Goal: Task Accomplishment & Management: Manage account settings

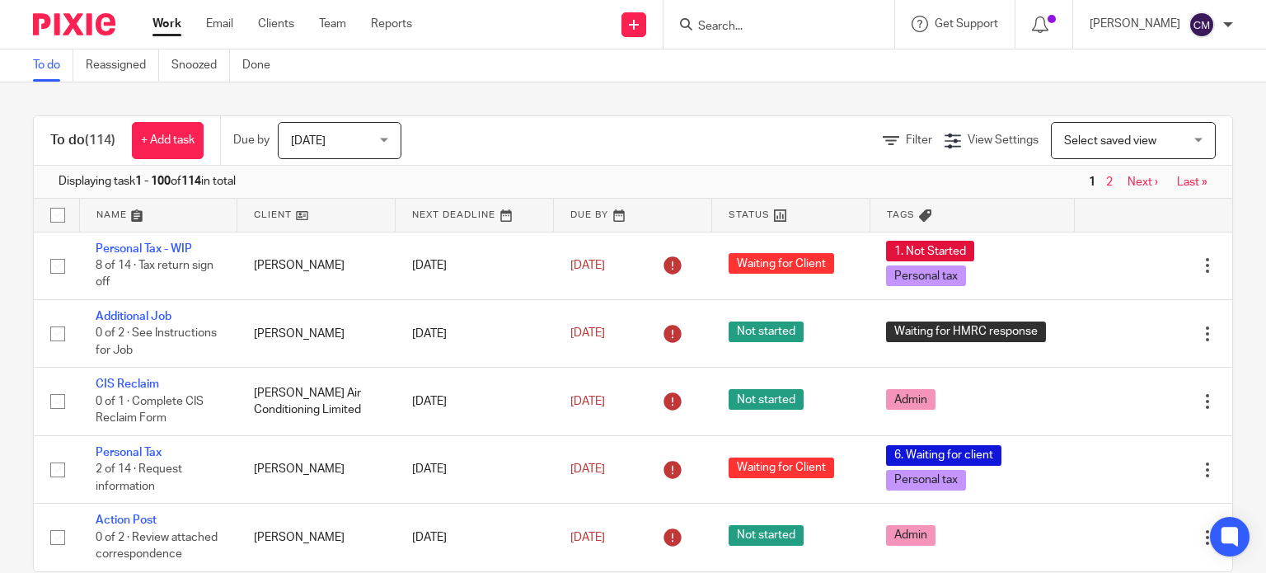
click at [738, 27] on input "Search" at bounding box center [771, 27] width 148 height 15
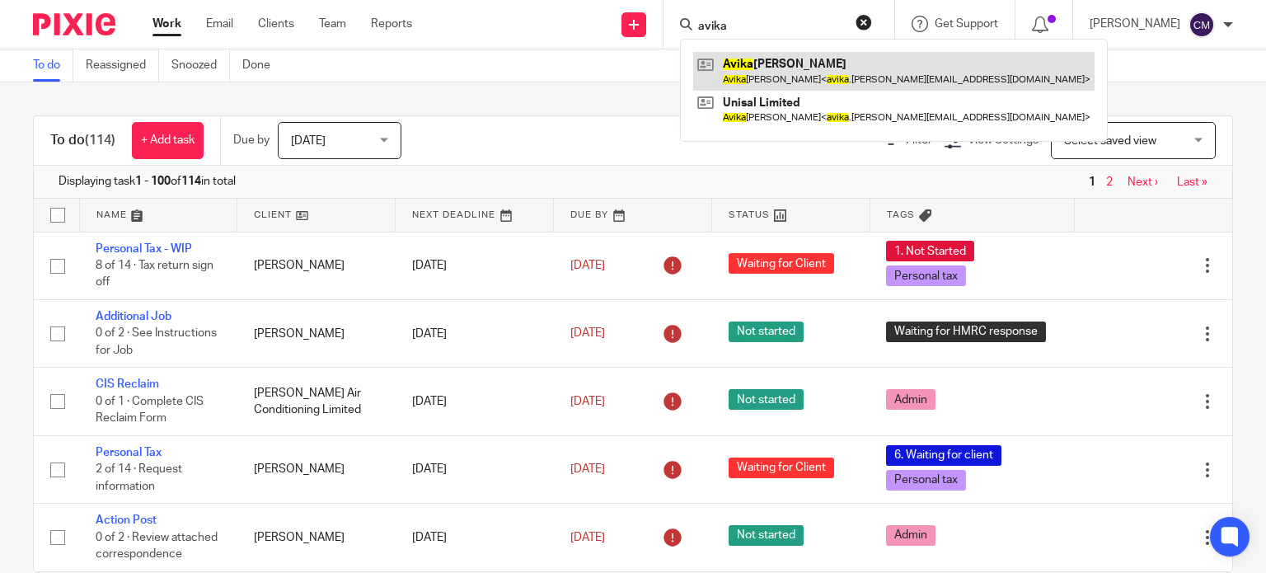
type input "avika"
click at [775, 78] on link at bounding box center [894, 71] width 402 height 38
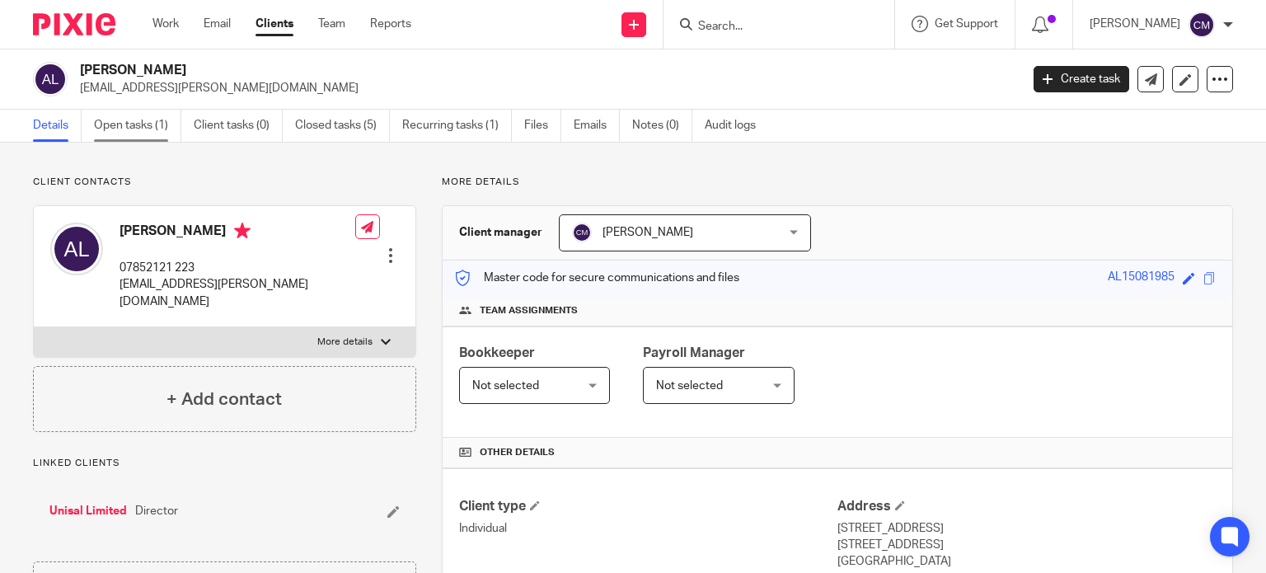
click at [126, 114] on link "Open tasks (1)" at bounding box center [137, 126] width 87 height 32
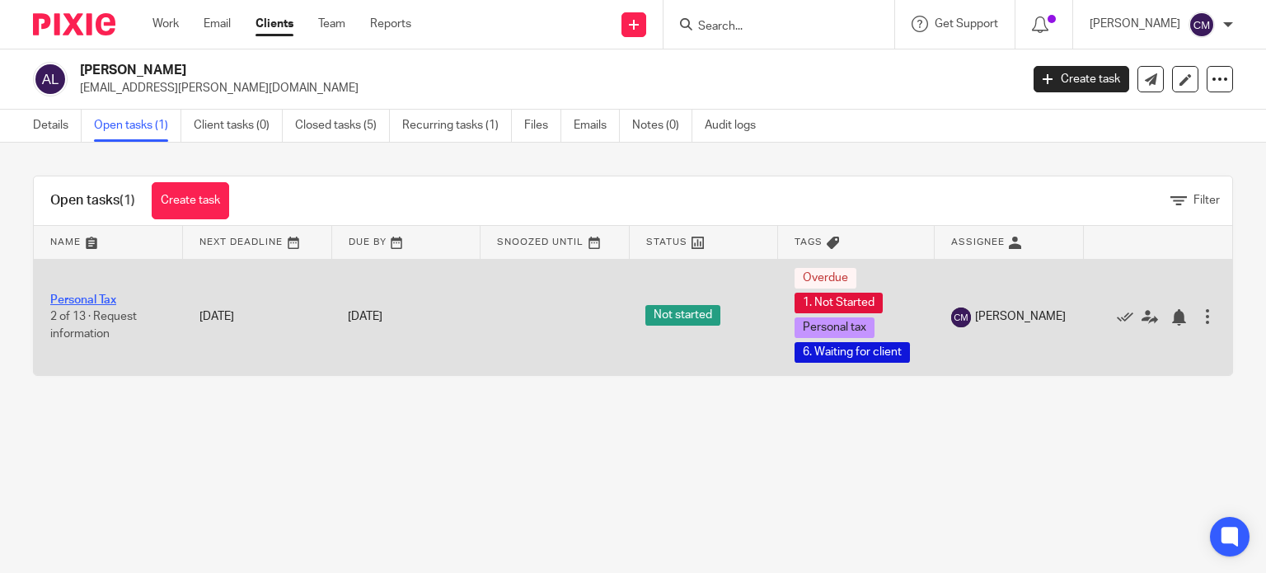
click at [73, 303] on link "Personal Tax" at bounding box center [83, 300] width 66 height 12
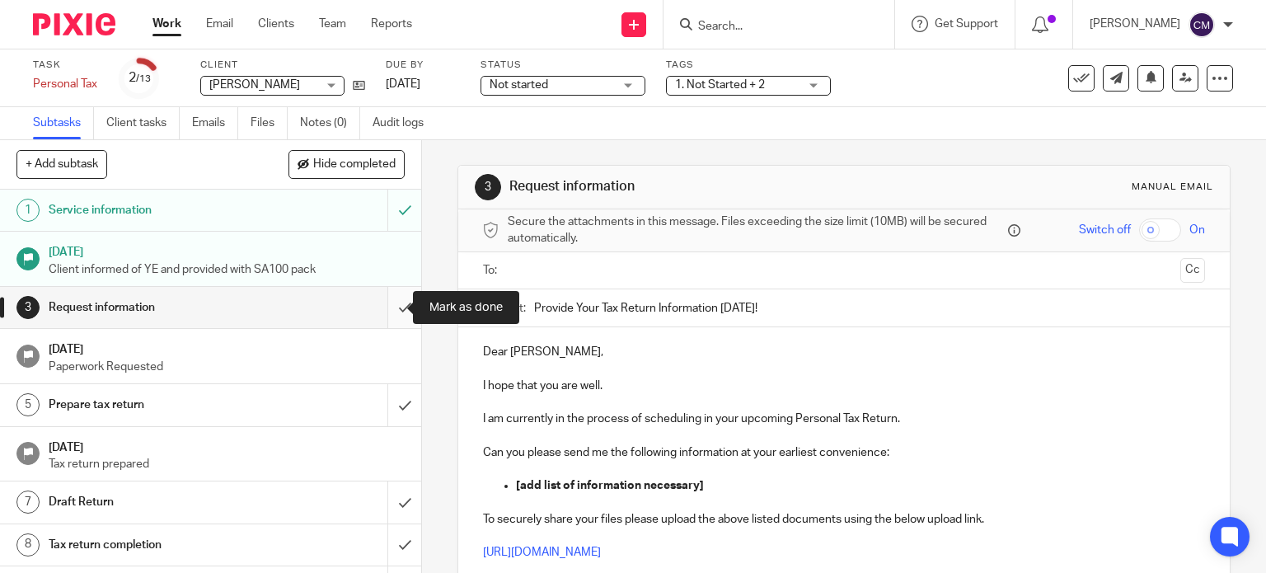
click at [392, 302] on input "submit" at bounding box center [210, 307] width 421 height 41
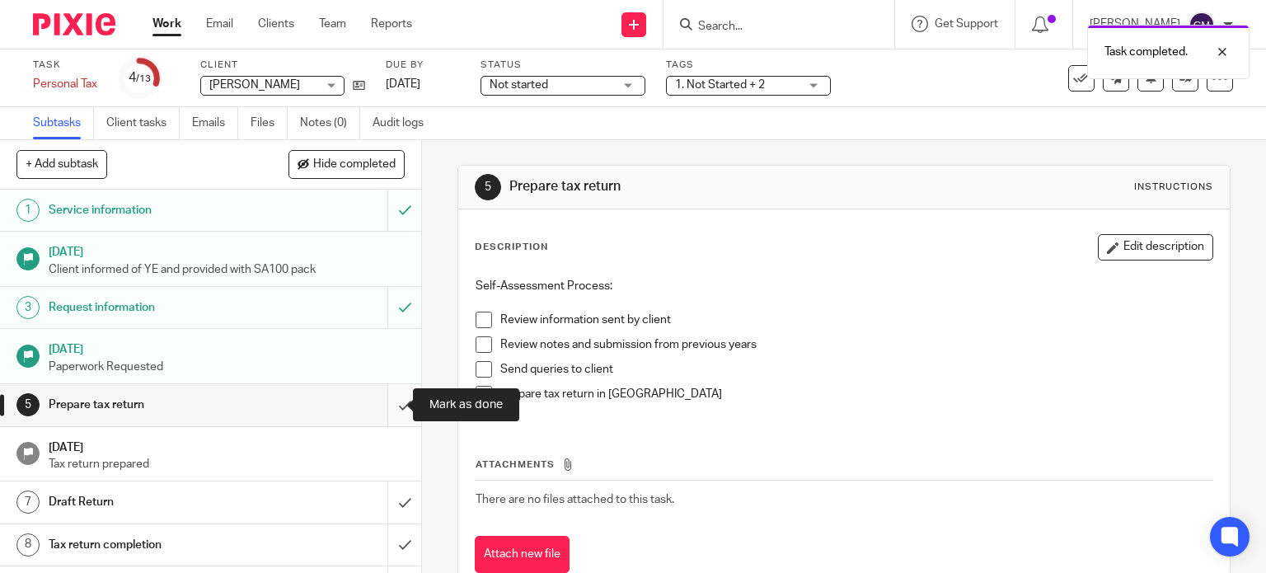
click at [389, 404] on input "submit" at bounding box center [210, 404] width 421 height 41
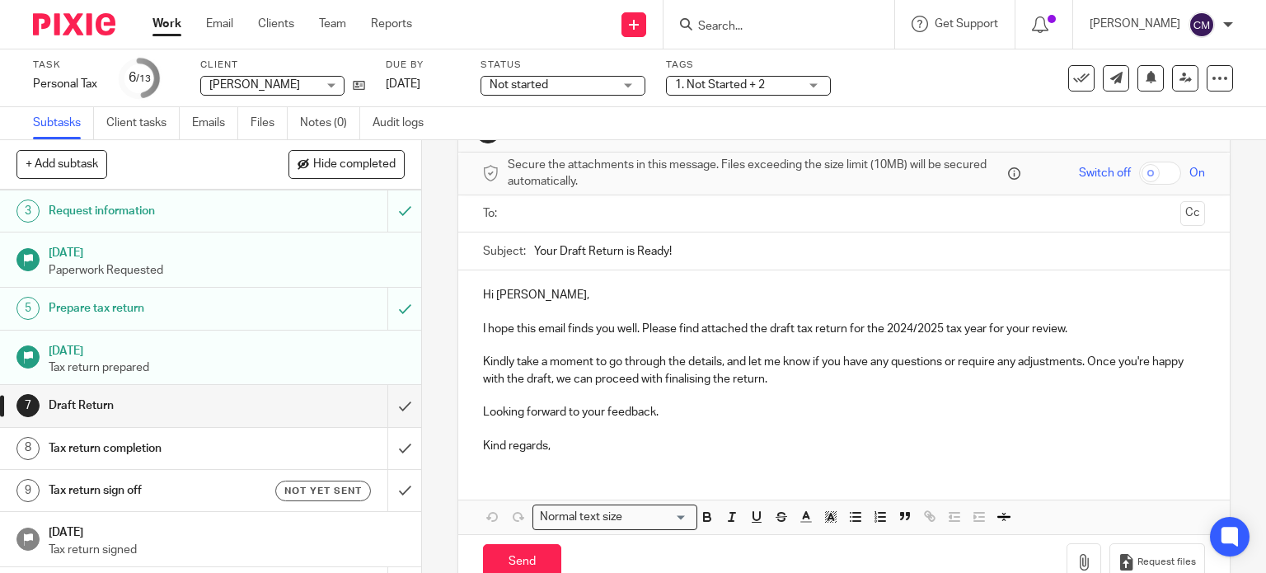
scroll to position [60, 0]
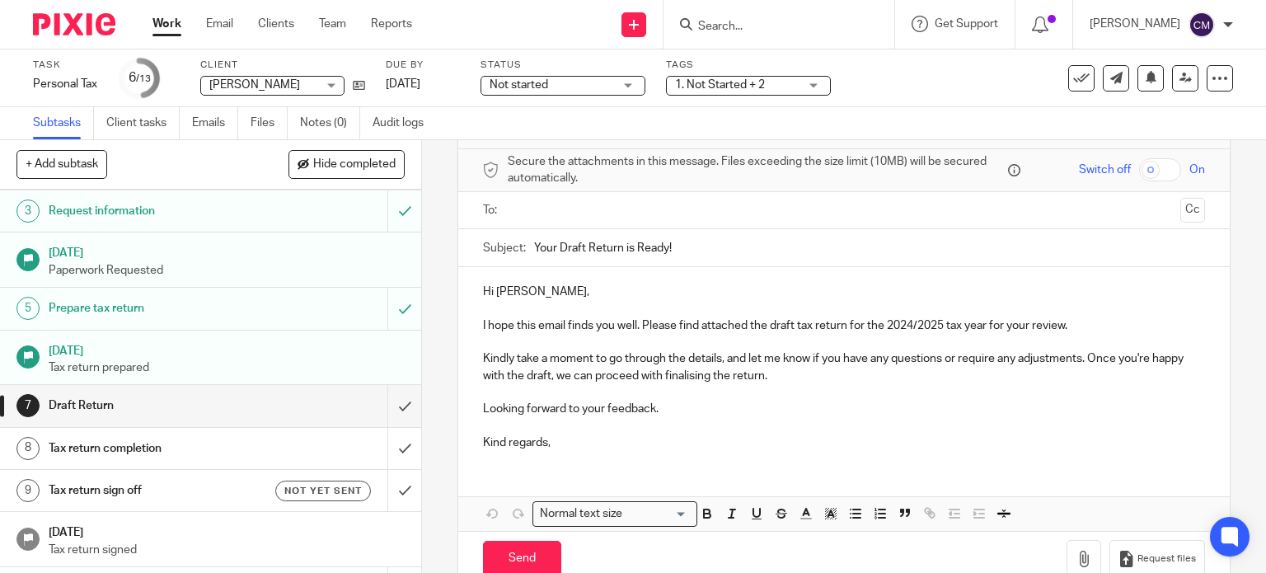
click at [538, 289] on p "Hi Avika Lakhani," at bounding box center [844, 292] width 723 height 16
click at [814, 378] on p "Kindly take a moment to go through the details, and let me know if you have any…" at bounding box center [844, 367] width 723 height 34
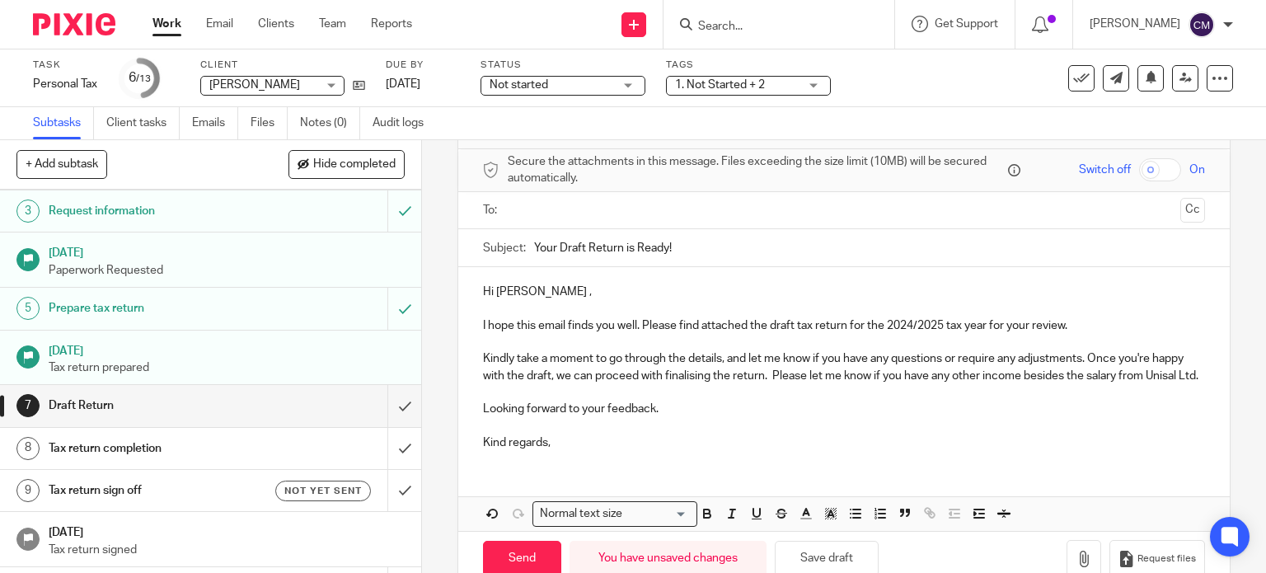
click at [587, 384] on p "Kindly take a moment to go through the details, and let me know if you have any…" at bounding box center [844, 367] width 723 height 34
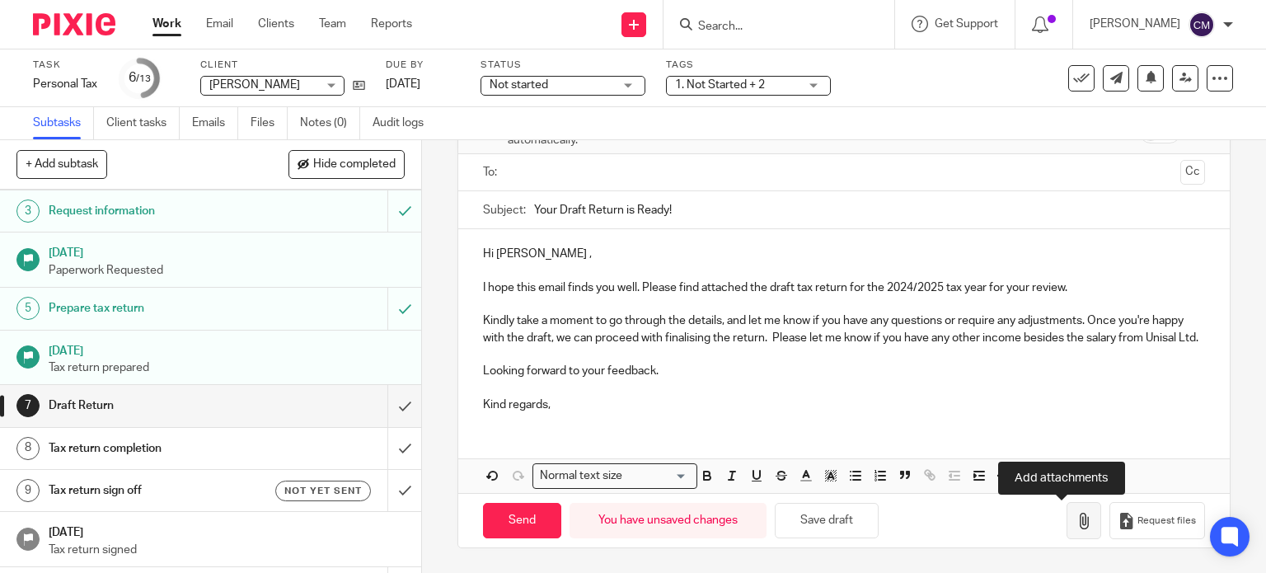
click at [1067, 530] on button "button" at bounding box center [1084, 520] width 35 height 37
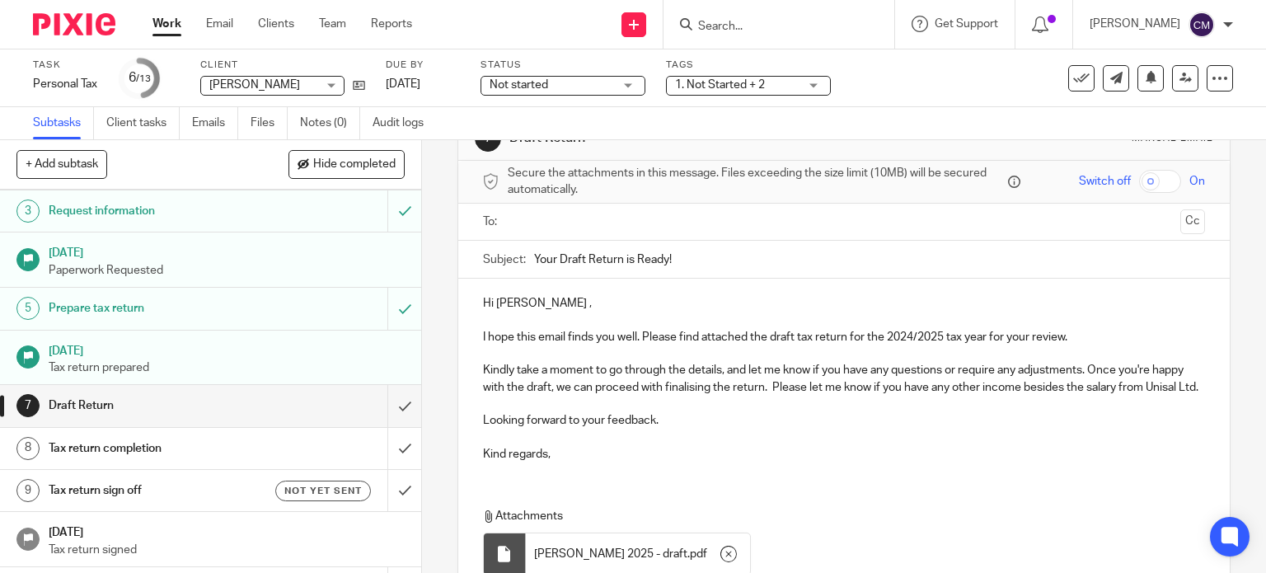
scroll to position [0, 0]
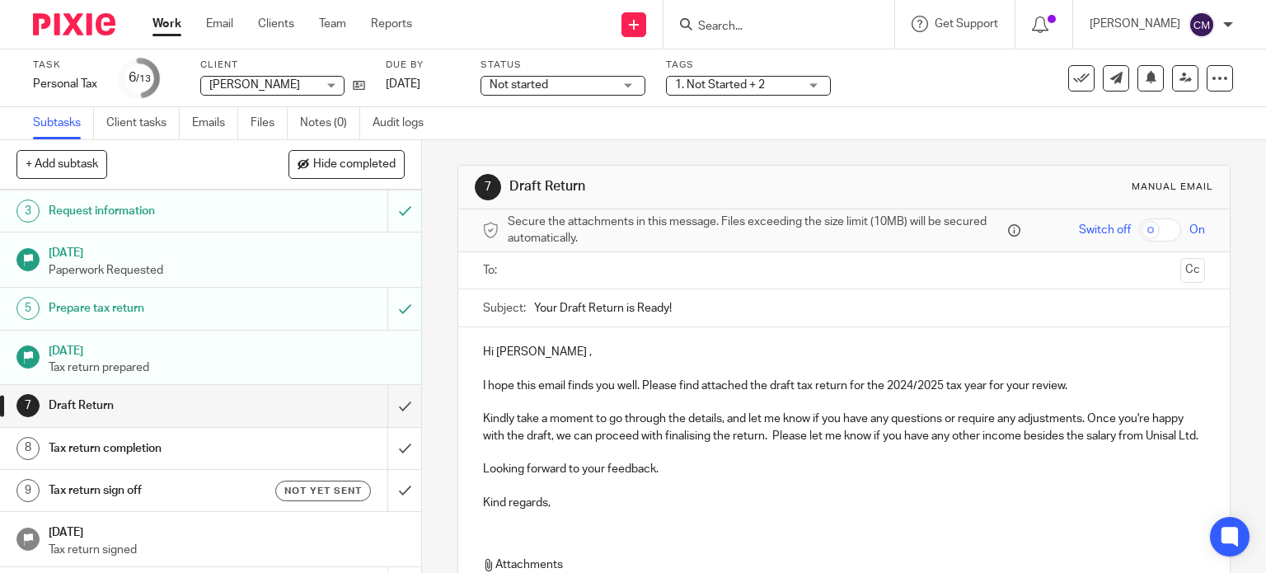
click at [594, 265] on input "text" at bounding box center [844, 270] width 660 height 19
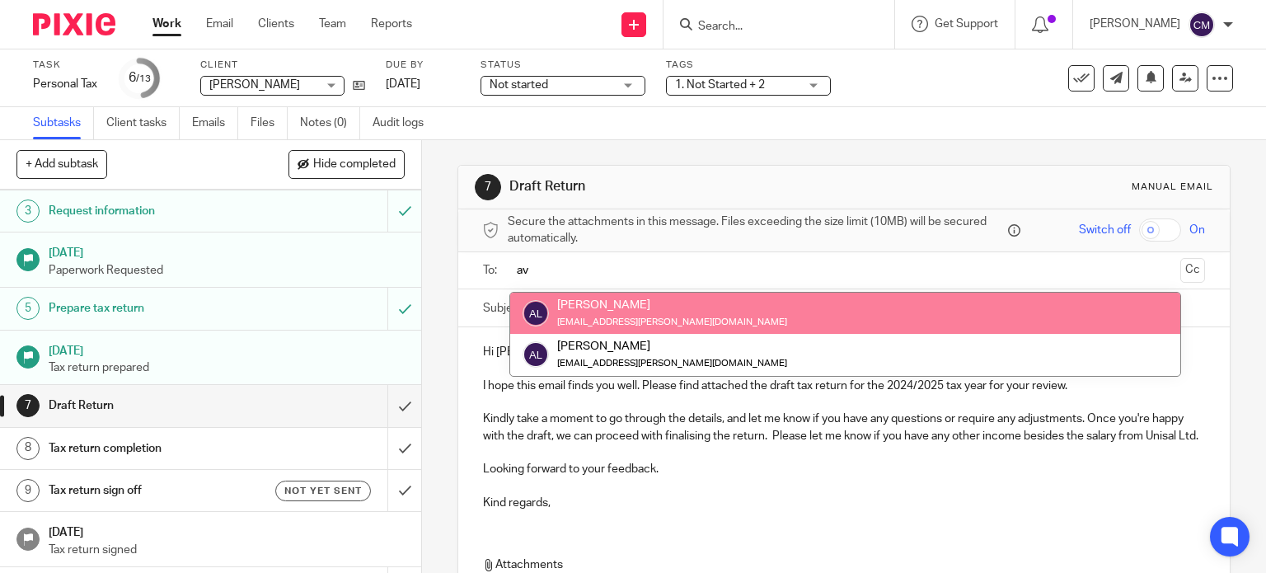
type input "av"
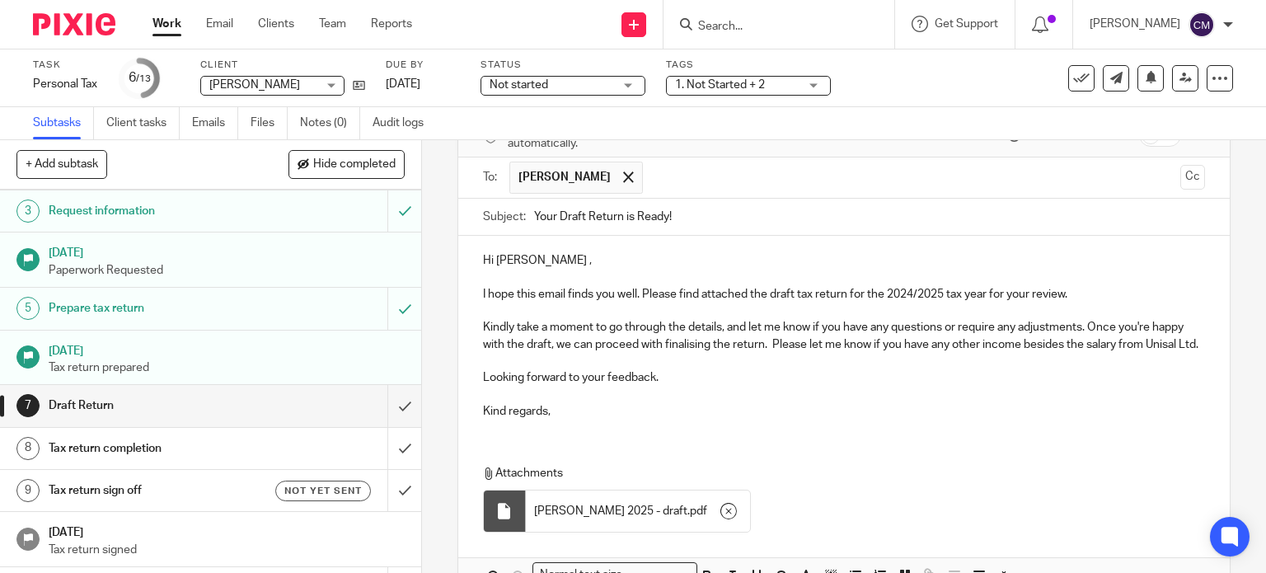
scroll to position [96, 0]
click at [524, 453] on div "Hi Avika , I hope this email finds you well. Please find attached the draft tax…" at bounding box center [844, 412] width 773 height 356
click at [571, 418] on p "Kind regards," at bounding box center [844, 410] width 723 height 16
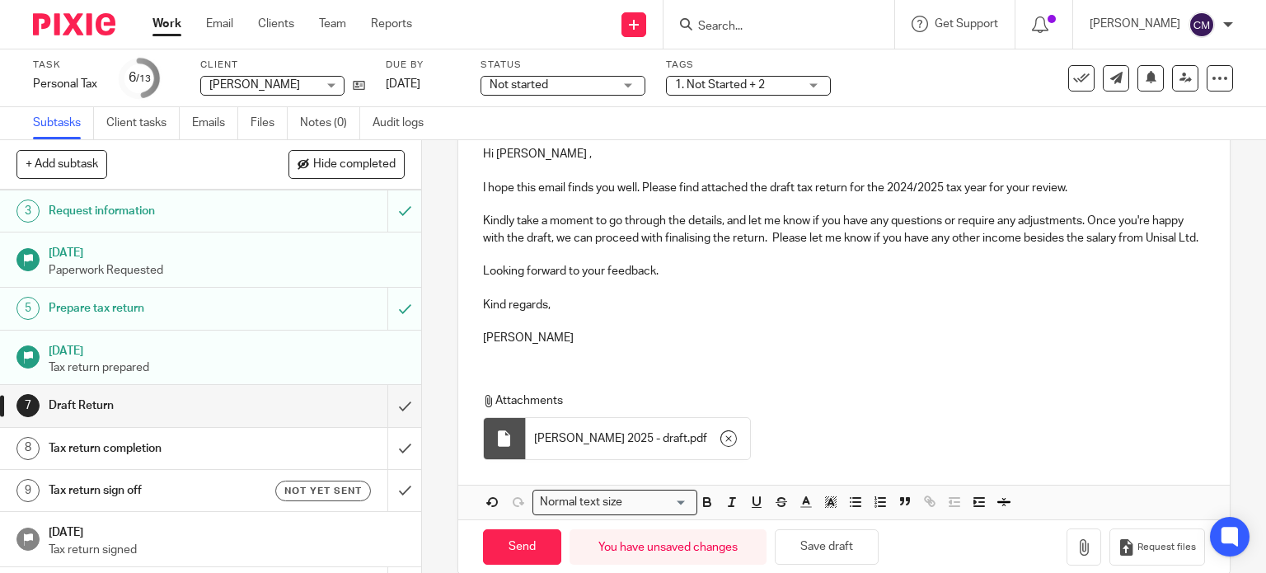
scroll to position [241, 0]
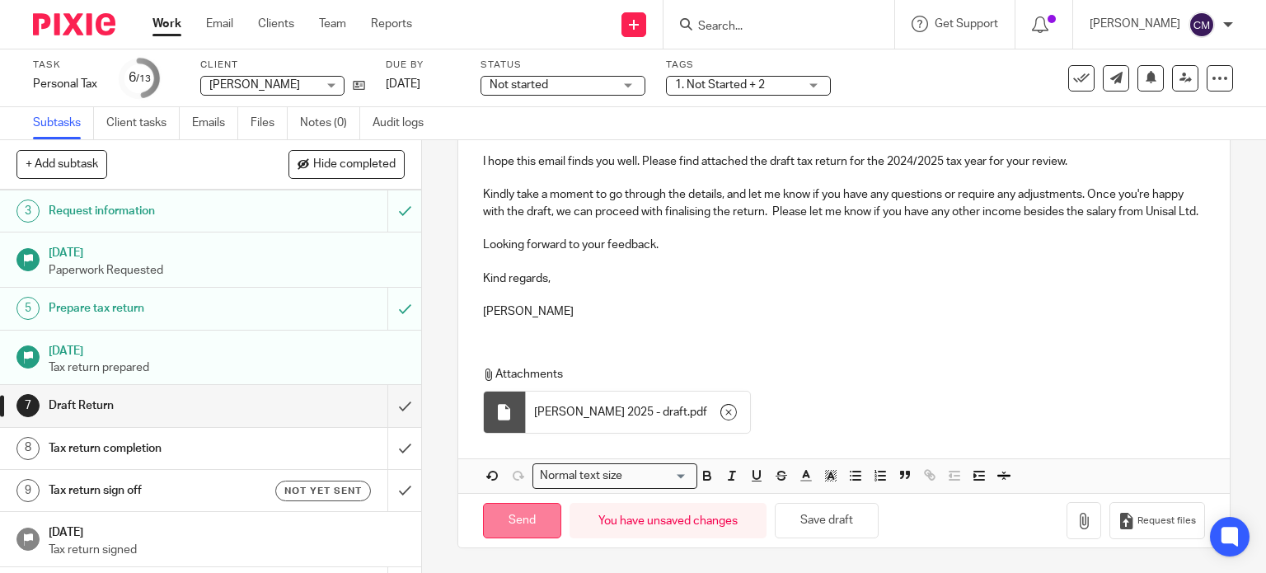
click at [522, 520] on input "Send" at bounding box center [522, 520] width 78 height 35
type input "Sent"
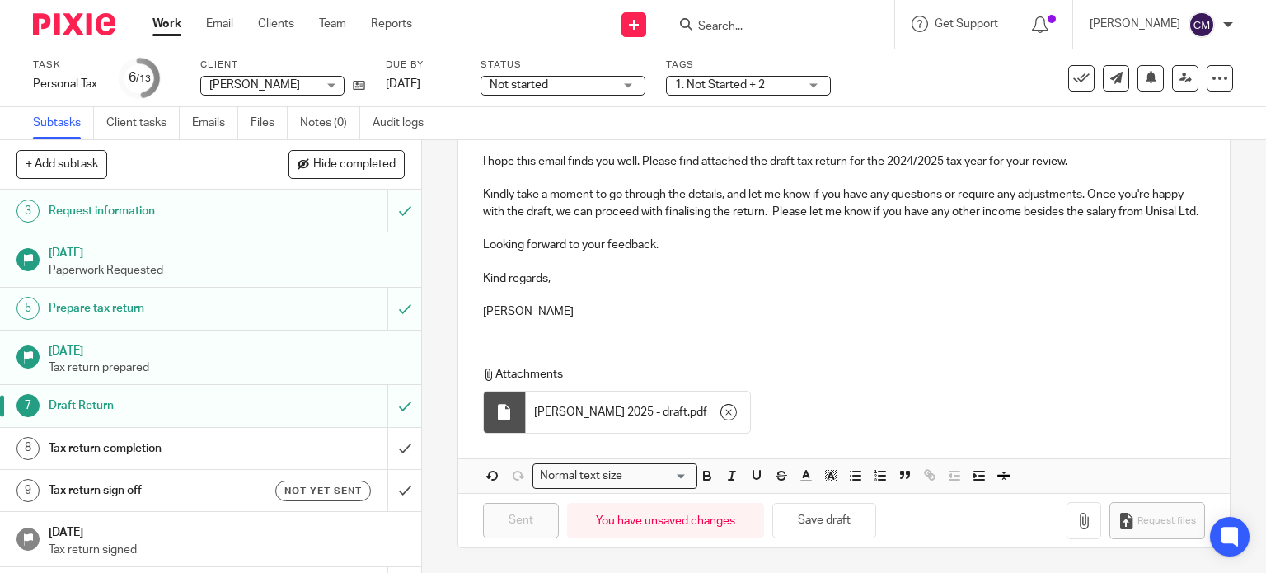
click at [736, 26] on input "Search" at bounding box center [771, 27] width 148 height 15
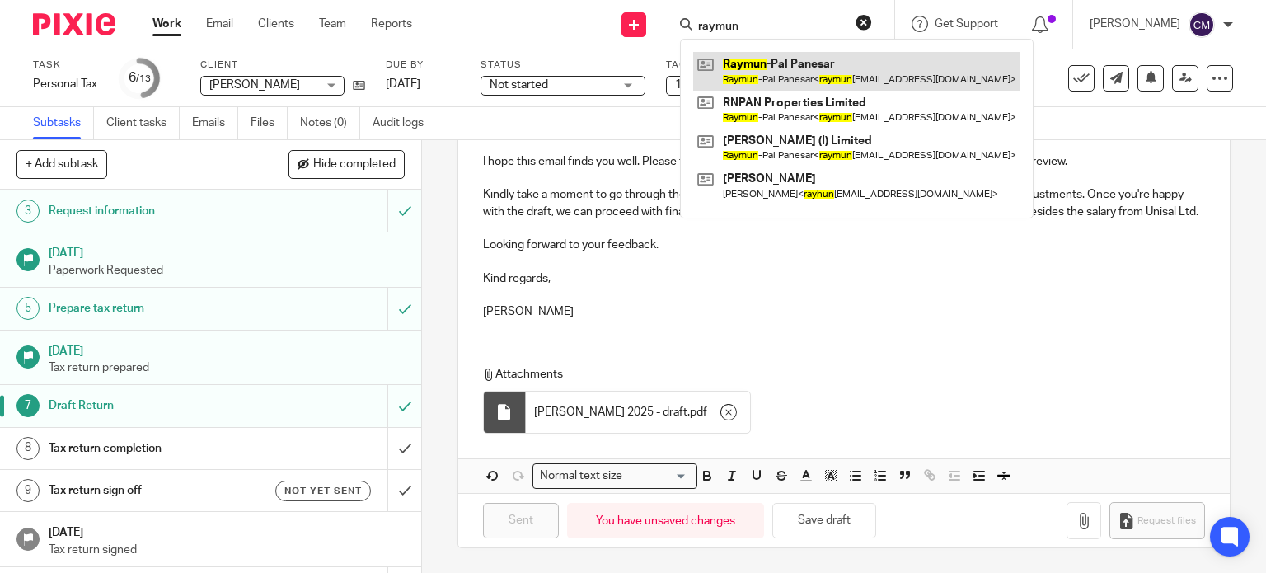
type input "raymun"
click at [778, 72] on link at bounding box center [856, 71] width 327 height 38
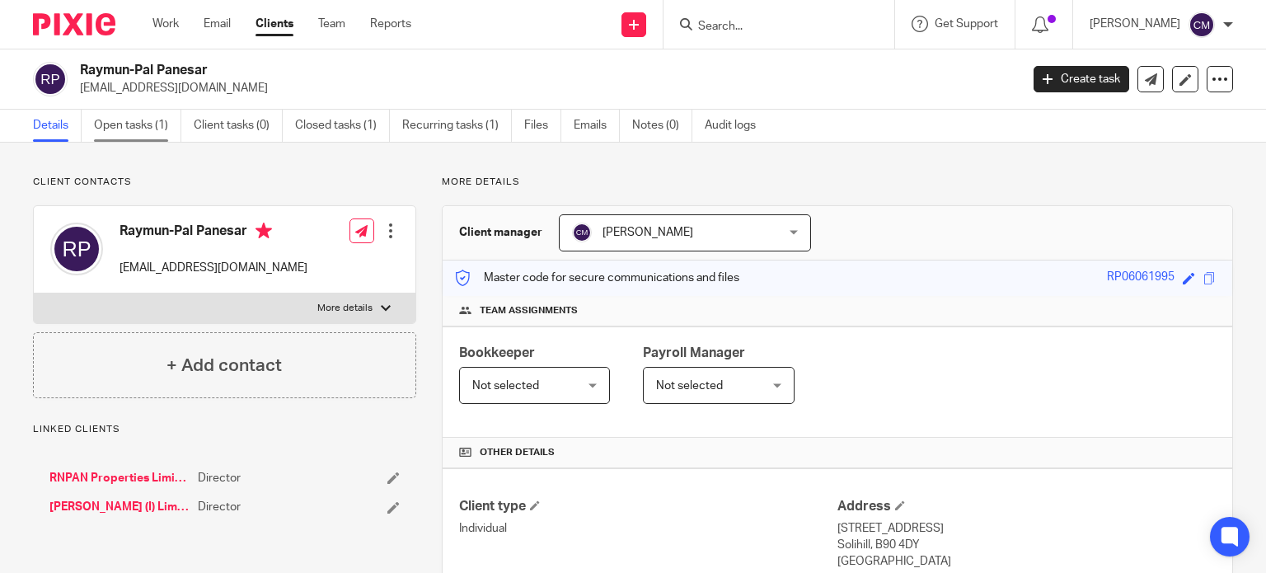
click at [165, 121] on link "Open tasks (1)" at bounding box center [137, 126] width 87 height 32
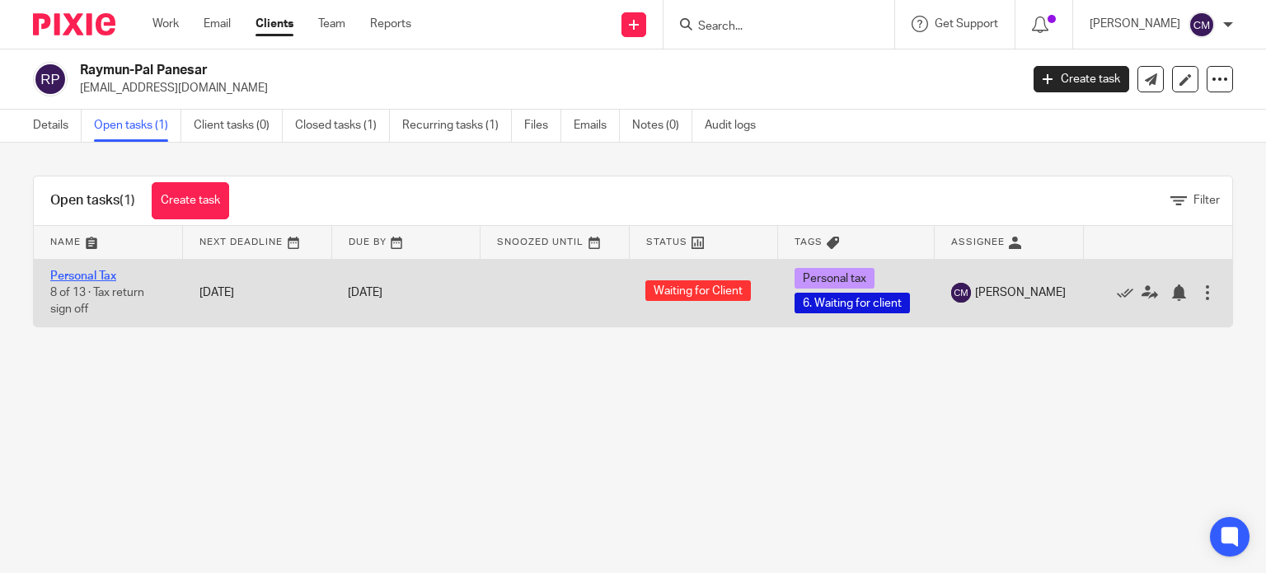
click at [110, 272] on link "Personal Tax" at bounding box center [83, 276] width 66 height 12
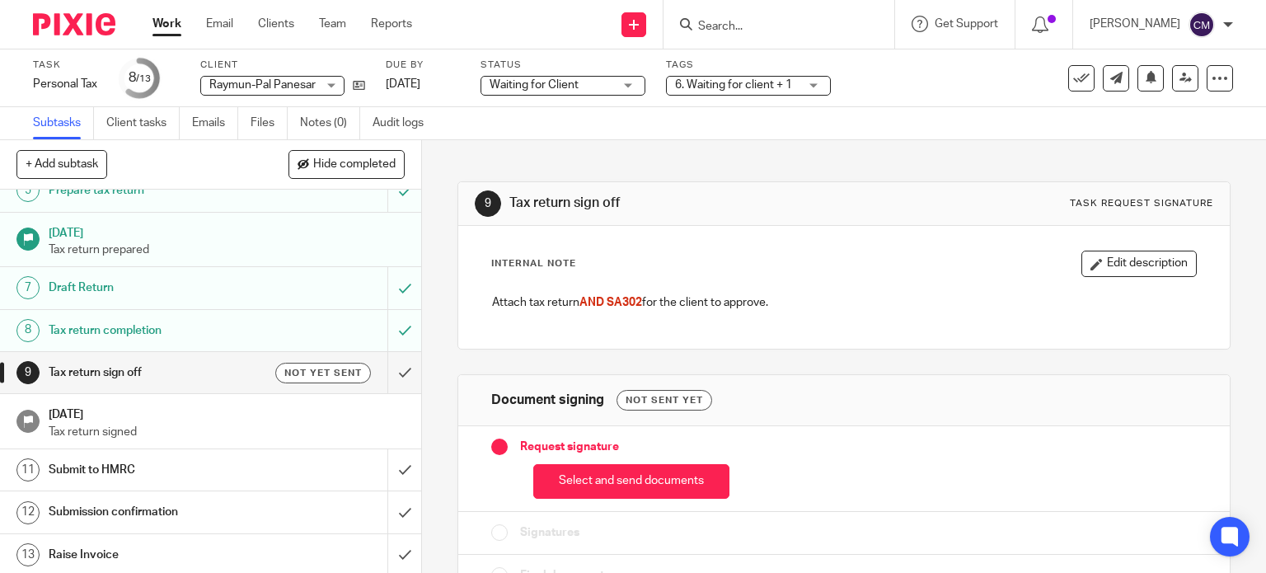
scroll to position [40, 0]
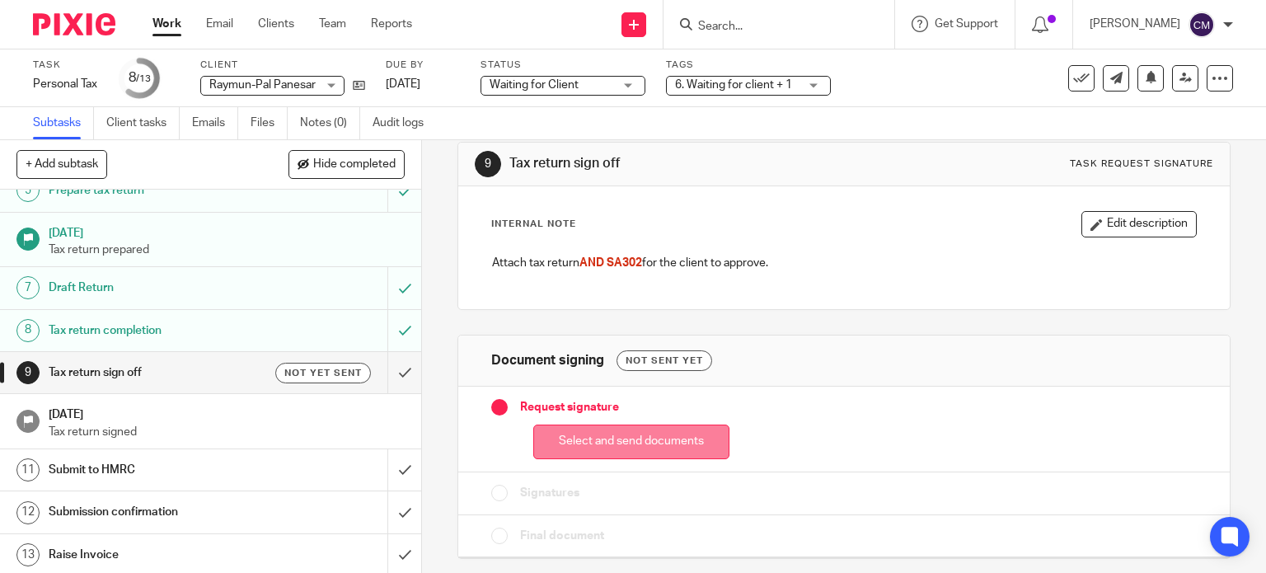
click at [679, 444] on button "Select and send documents" at bounding box center [631, 442] width 196 height 35
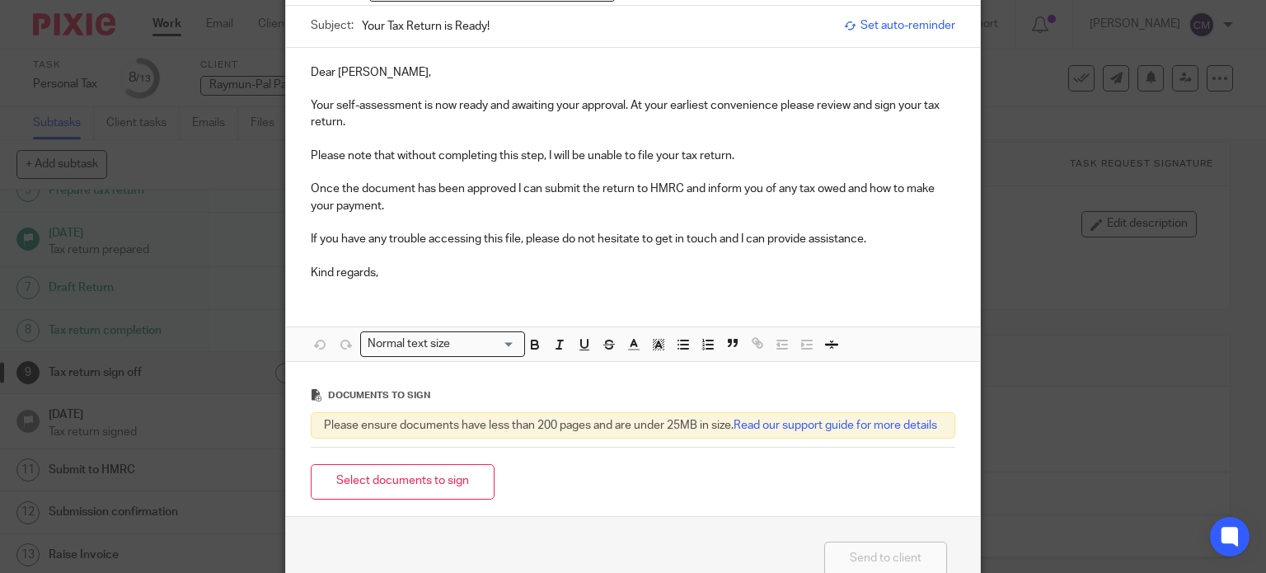
scroll to position [157, 0]
click at [346, 498] on button "Select documents to sign" at bounding box center [403, 480] width 184 height 35
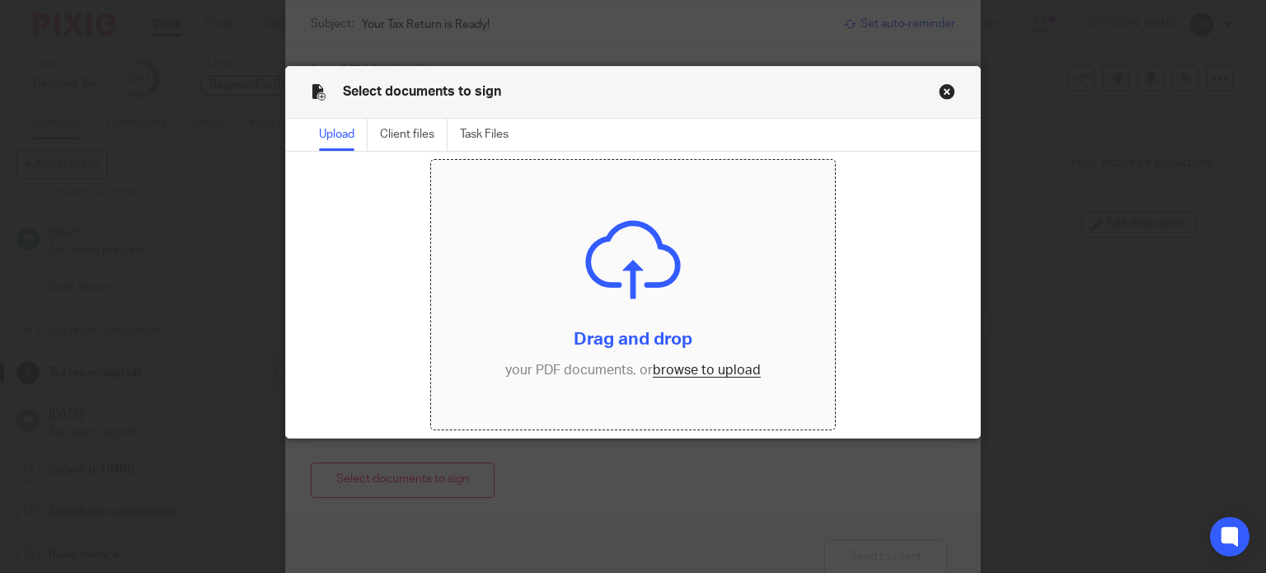
click at [660, 367] on input "file" at bounding box center [633, 295] width 404 height 270
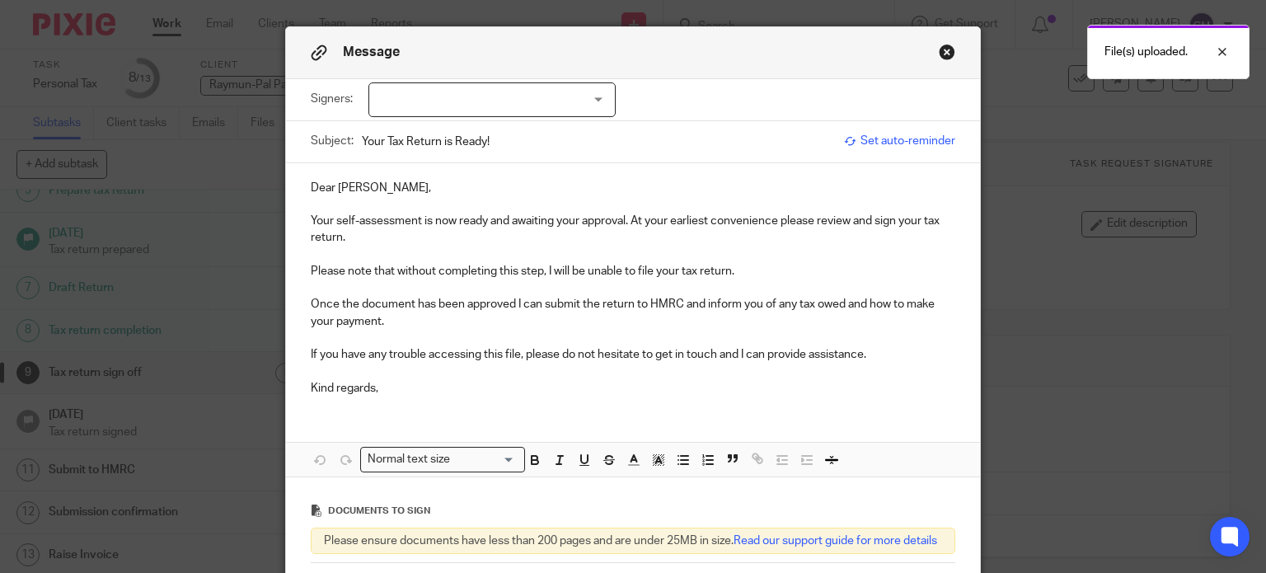
scroll to position [36, 0]
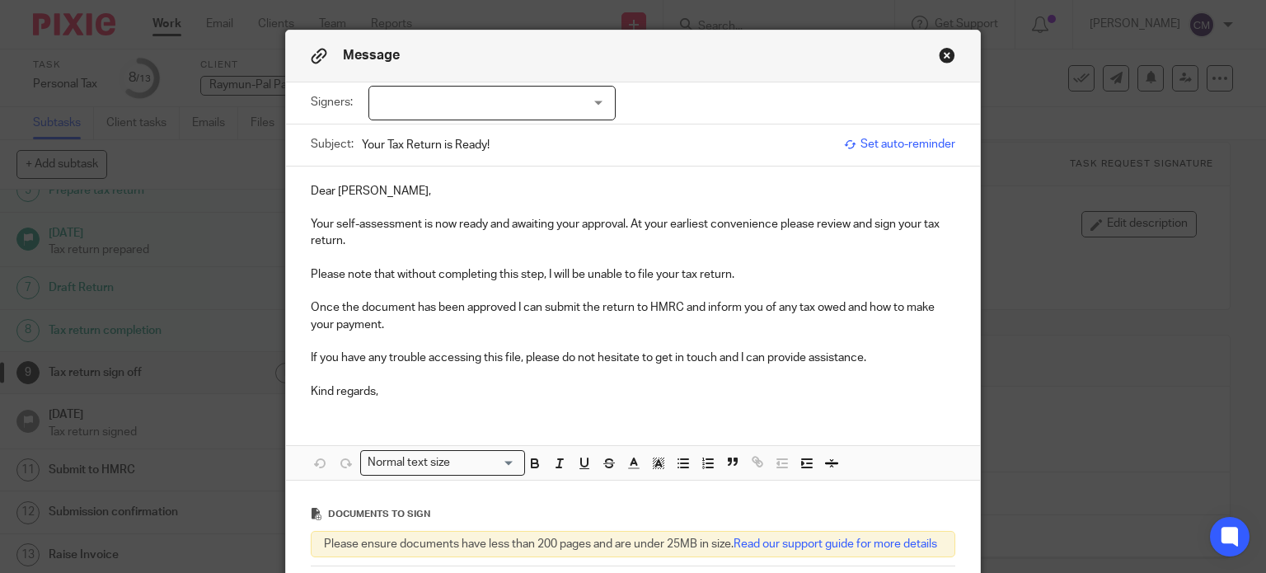
click at [391, 189] on p "Dear Raymun-Pal," at bounding box center [634, 191] width 646 height 16
click at [734, 273] on p "Please note that without completing this step, I will be unable to file your ta…" at bounding box center [634, 274] width 646 height 16
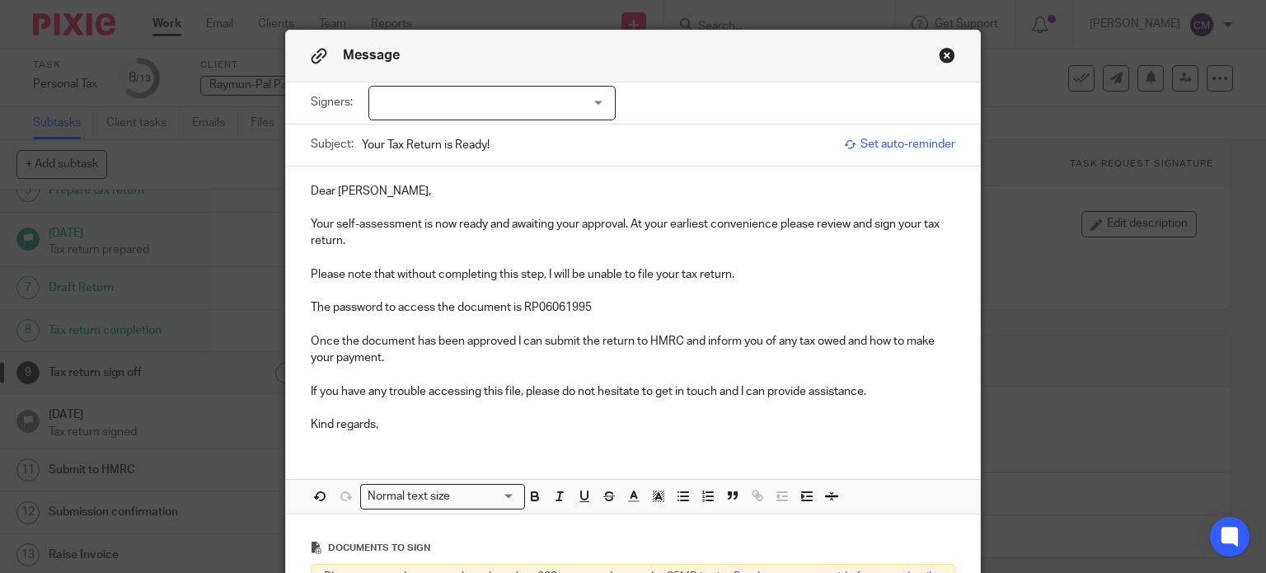
click at [595, 99] on div at bounding box center [492, 103] width 247 height 35
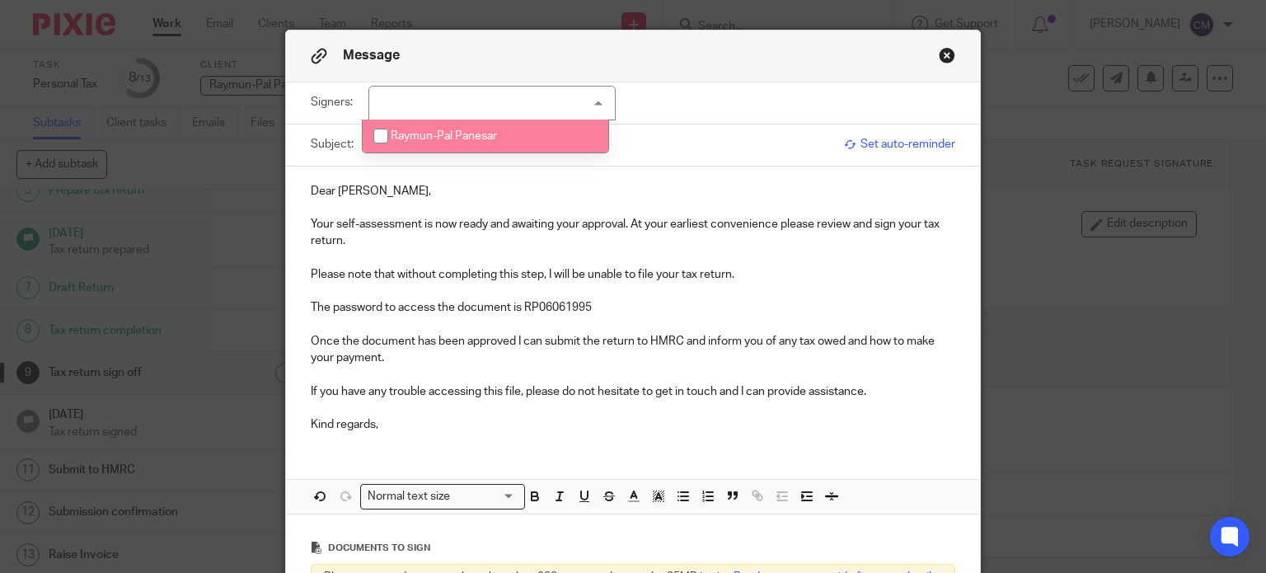
click at [486, 127] on li "Raymun-Pal Panesar" at bounding box center [486, 137] width 246 height 34
checkbox input "true"
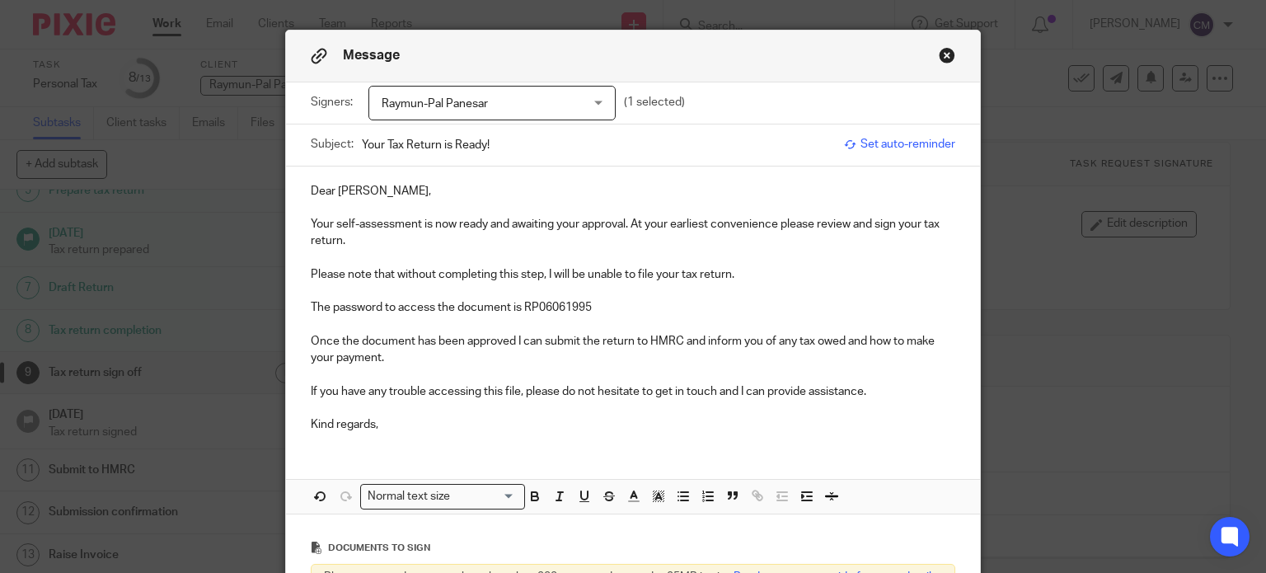
click at [938, 299] on p "The password to access the document is RP06061995" at bounding box center [634, 307] width 646 height 16
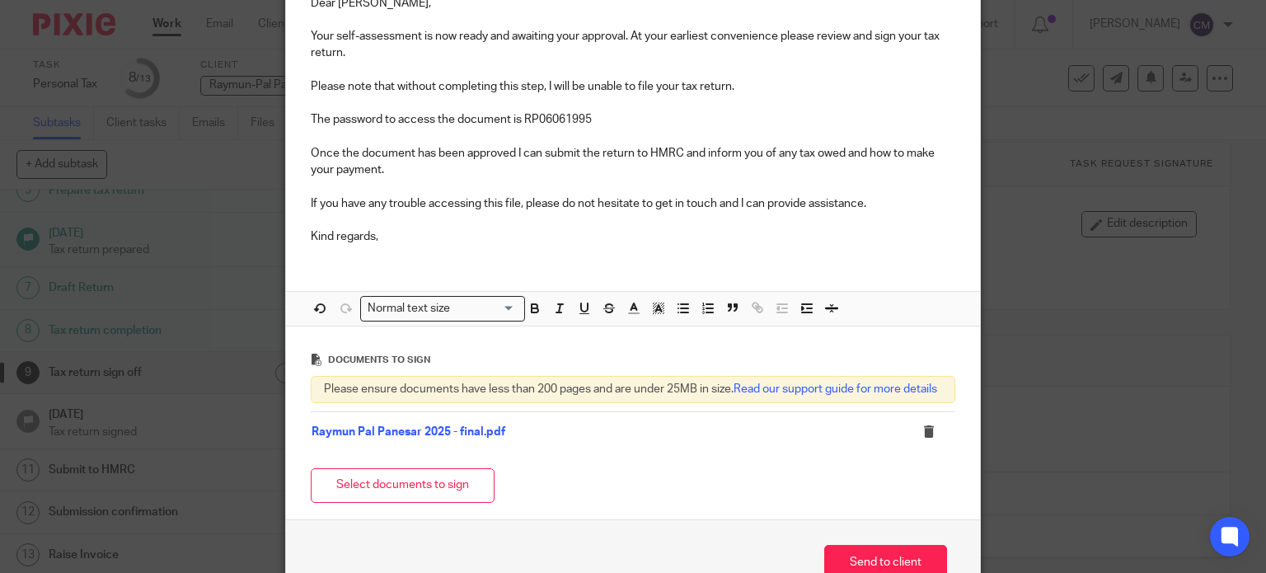
scroll to position [303, 0]
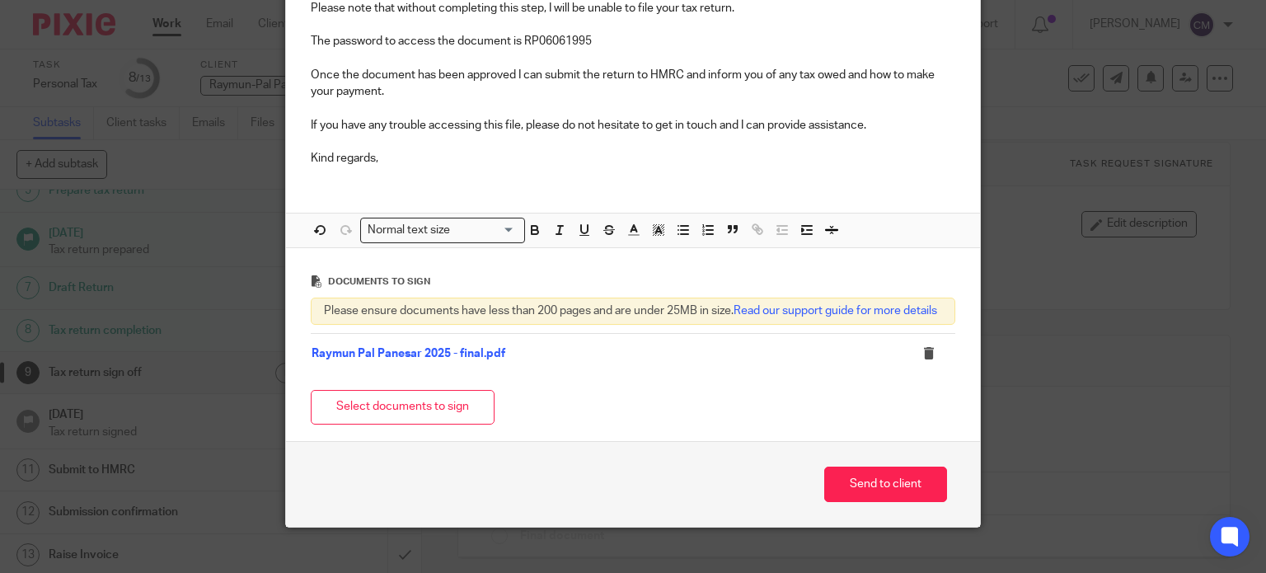
click at [385, 169] on div "Dear Ray, Your self-assessment is now ready and awaiting your approval. At your…" at bounding box center [633, 40] width 695 height 280
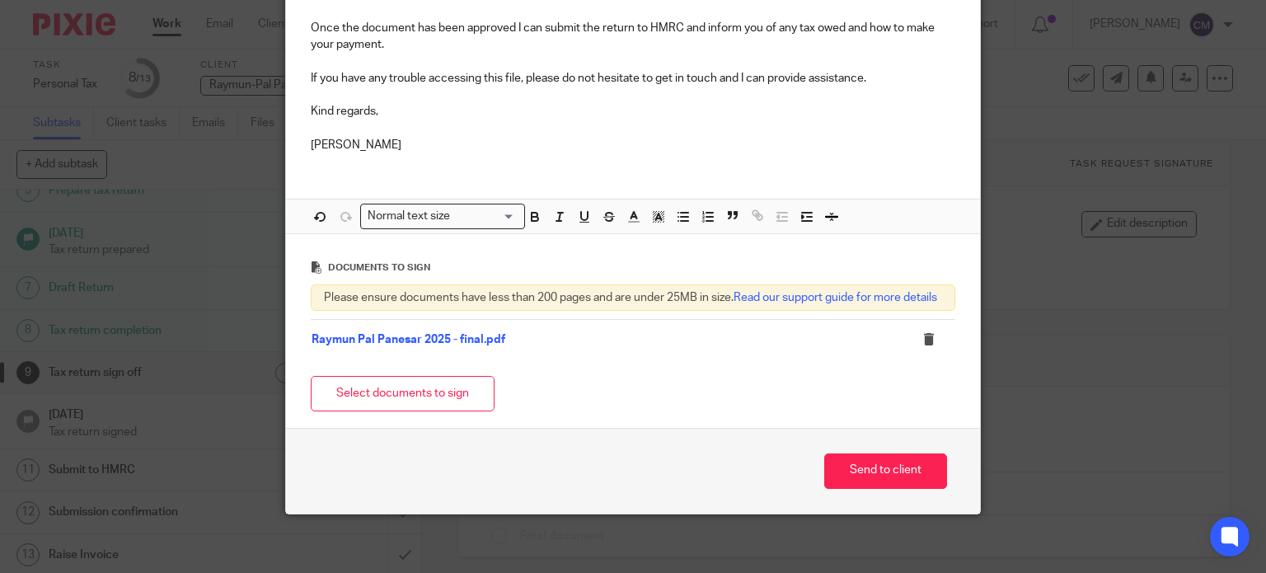
scroll to position [359, 0]
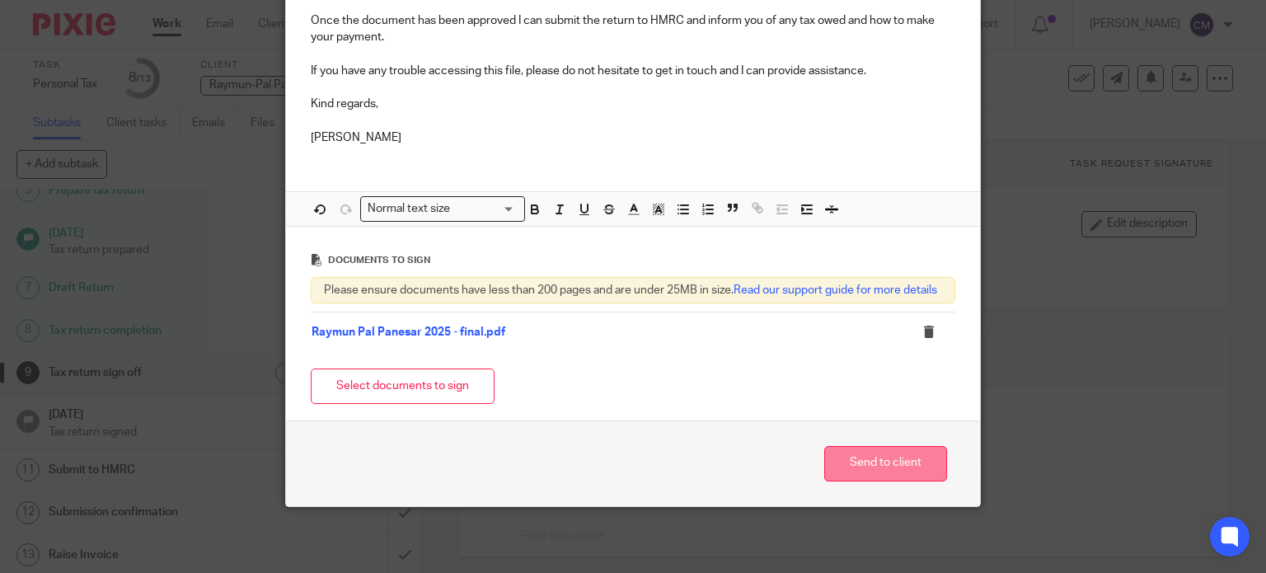
click at [904, 476] on button "Send to client" at bounding box center [886, 463] width 123 height 35
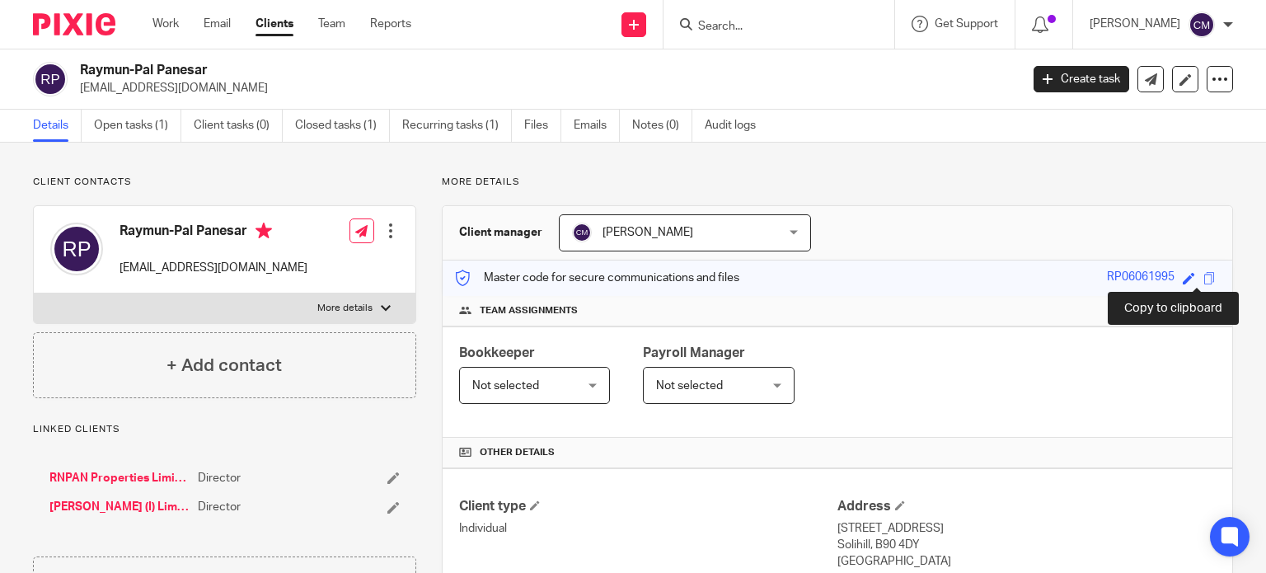
click at [1204, 280] on span at bounding box center [1210, 278] width 12 height 12
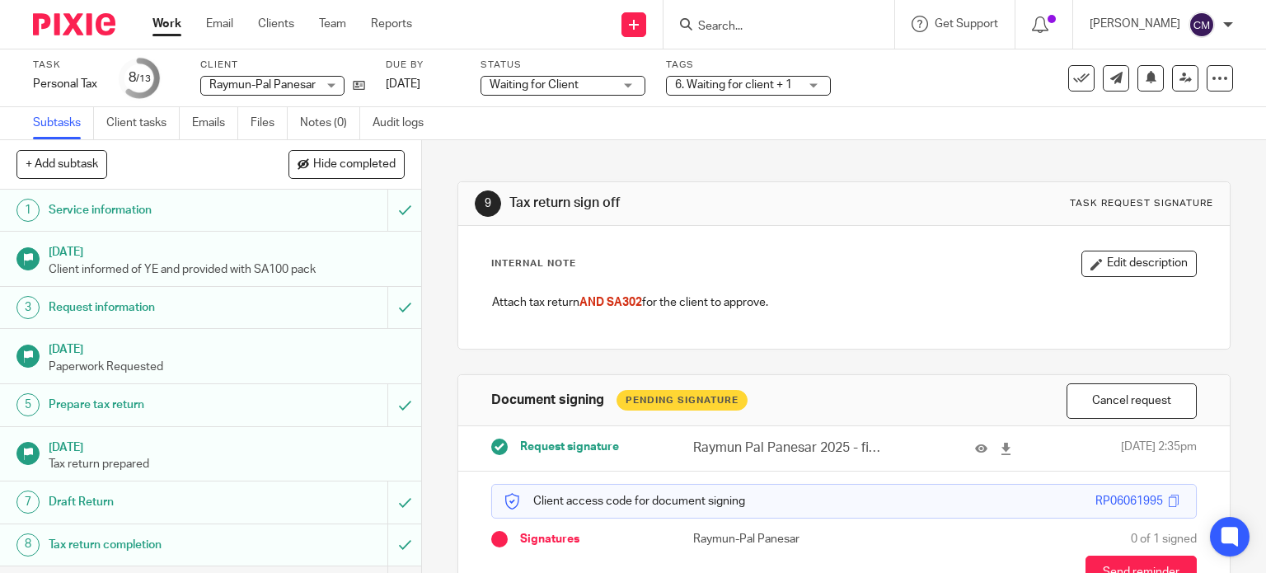
click at [745, 27] on input "Search" at bounding box center [771, 27] width 148 height 15
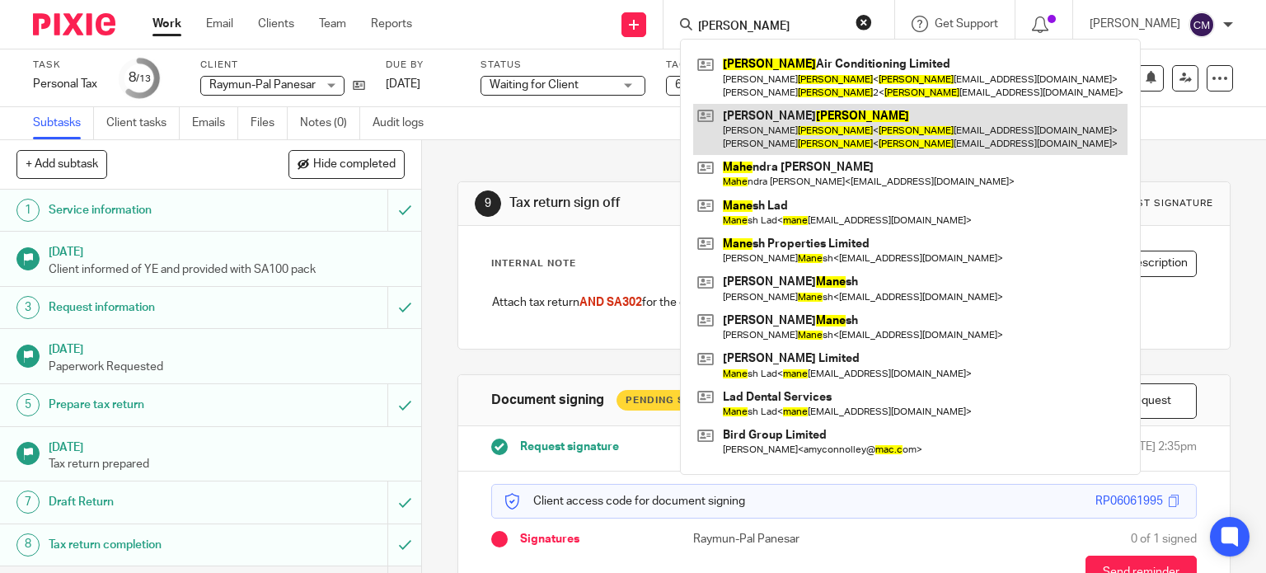
type input "mace"
click at [800, 111] on link at bounding box center [910, 129] width 435 height 51
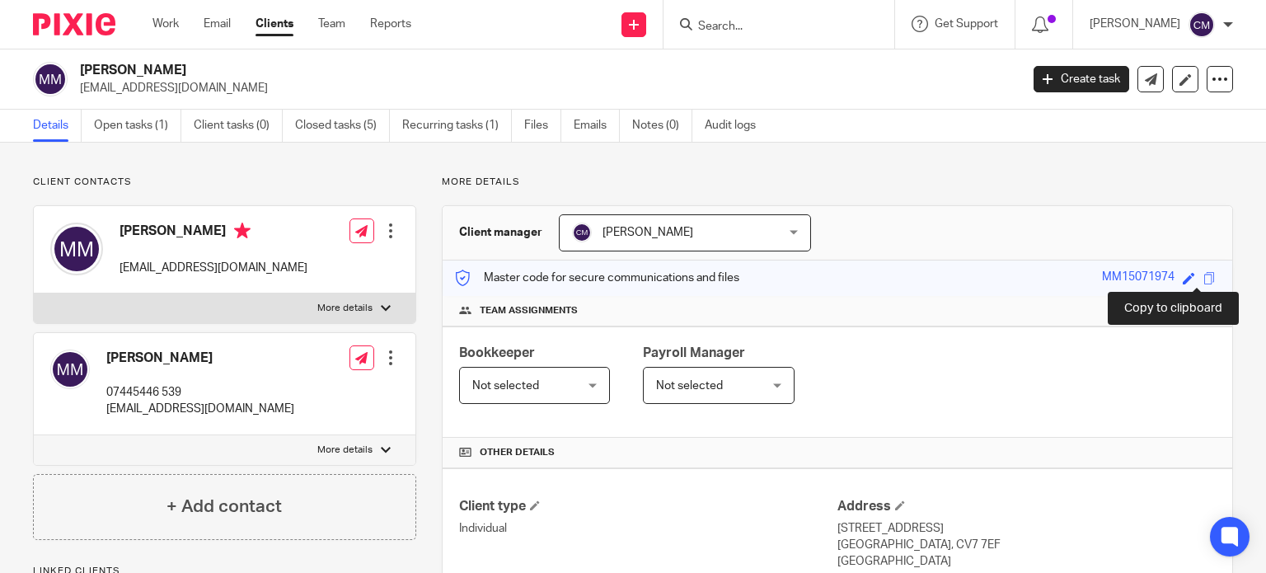
click at [1204, 281] on span at bounding box center [1210, 278] width 12 height 12
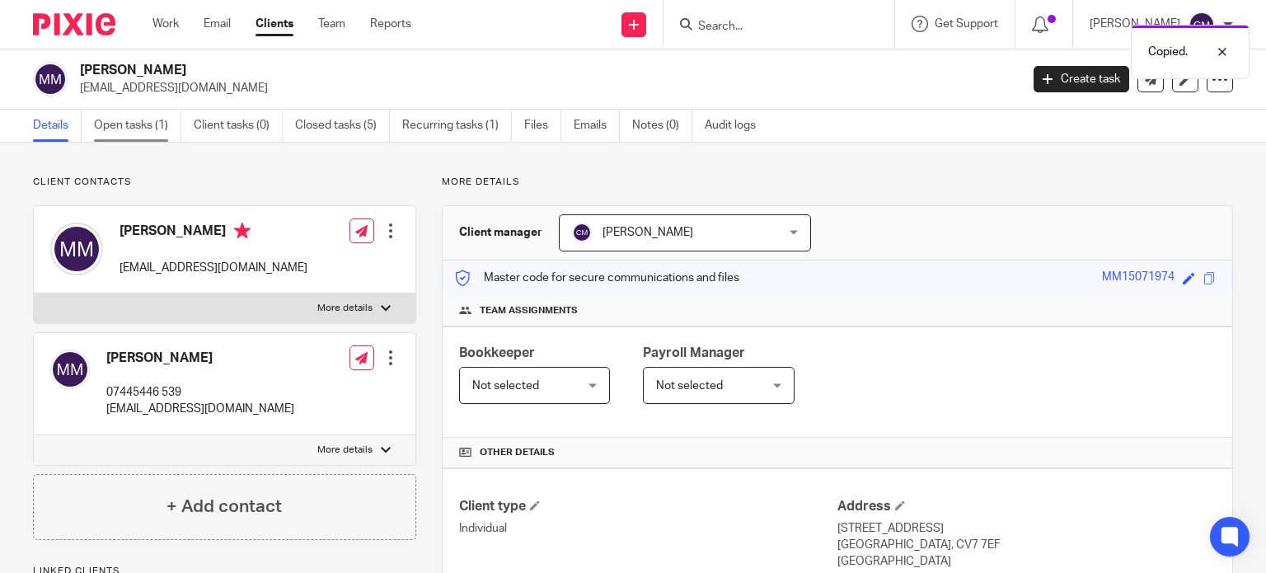
click at [161, 115] on link "Open tasks (1)" at bounding box center [137, 126] width 87 height 32
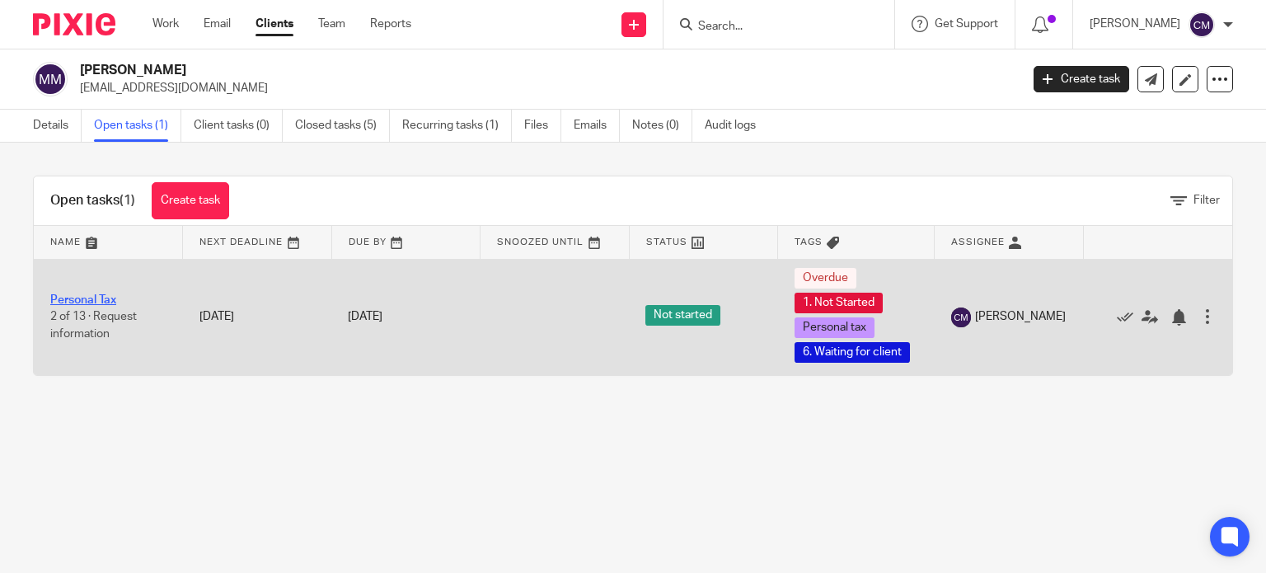
click at [79, 296] on link "Personal Tax" at bounding box center [83, 300] width 66 height 12
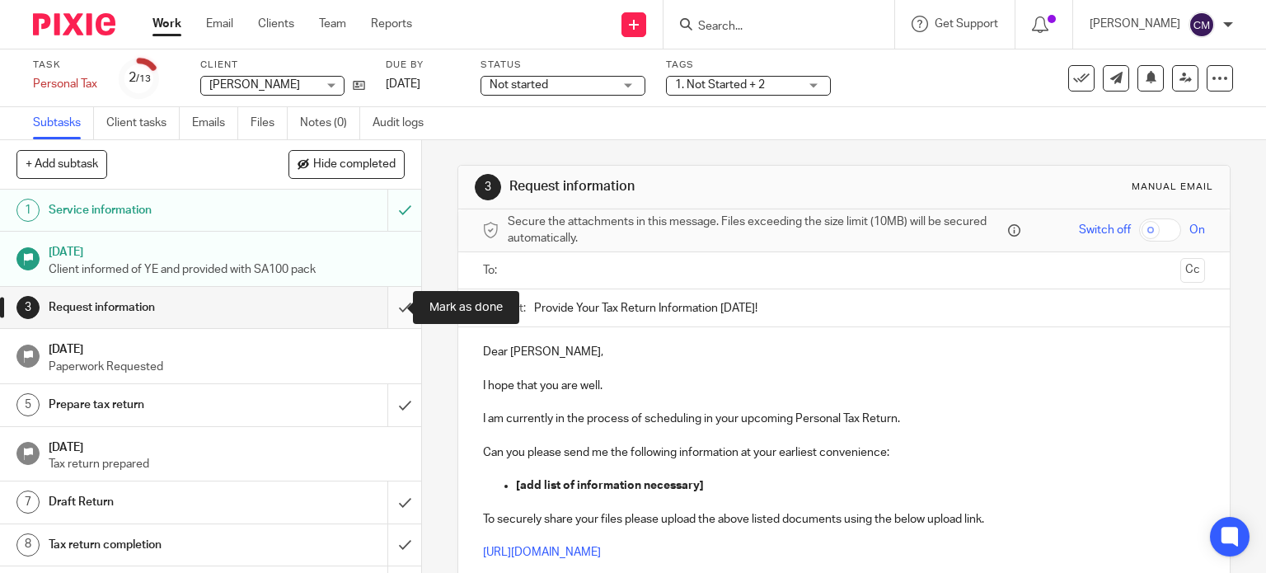
click at [392, 303] on input "submit" at bounding box center [210, 307] width 421 height 41
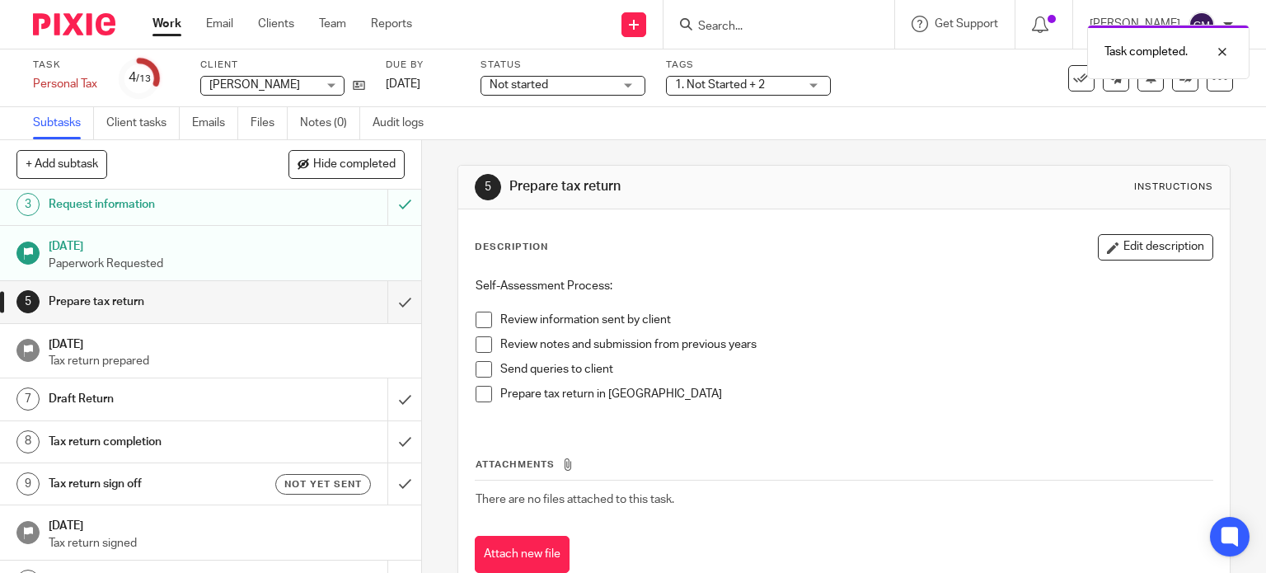
scroll to position [110, 0]
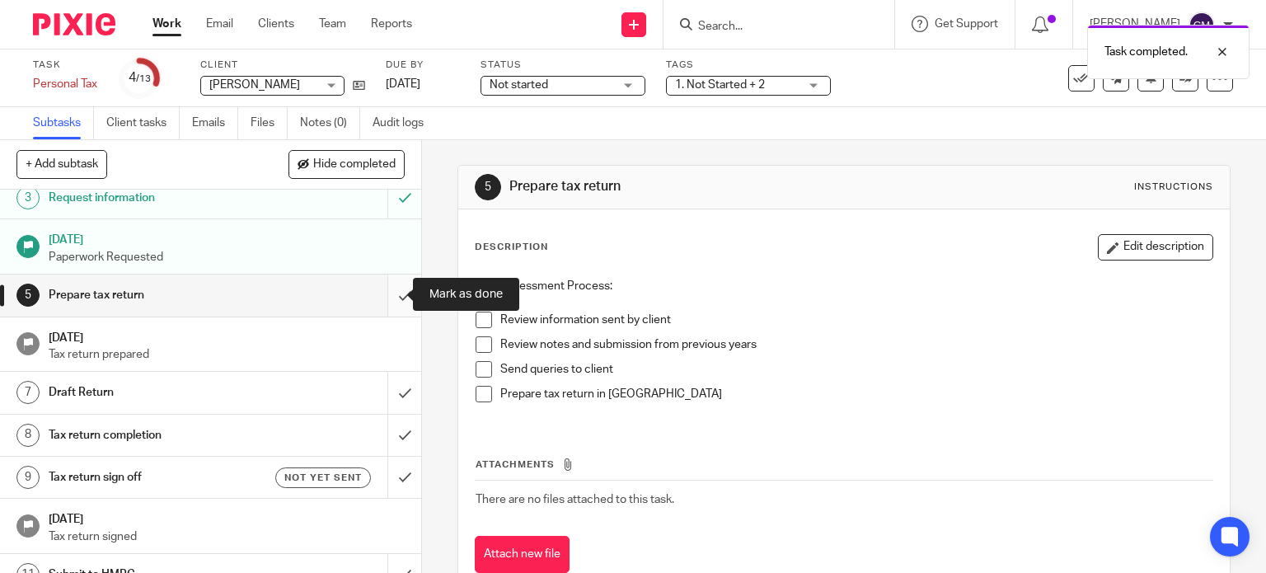
click at [383, 298] on input "submit" at bounding box center [210, 295] width 421 height 41
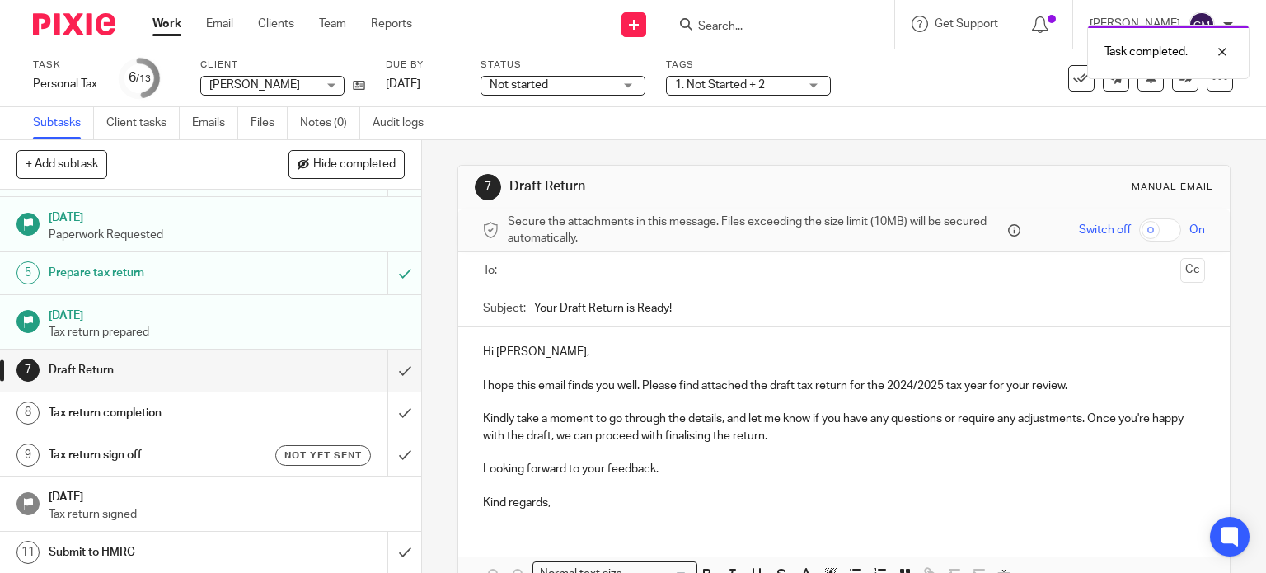
scroll to position [136, 0]
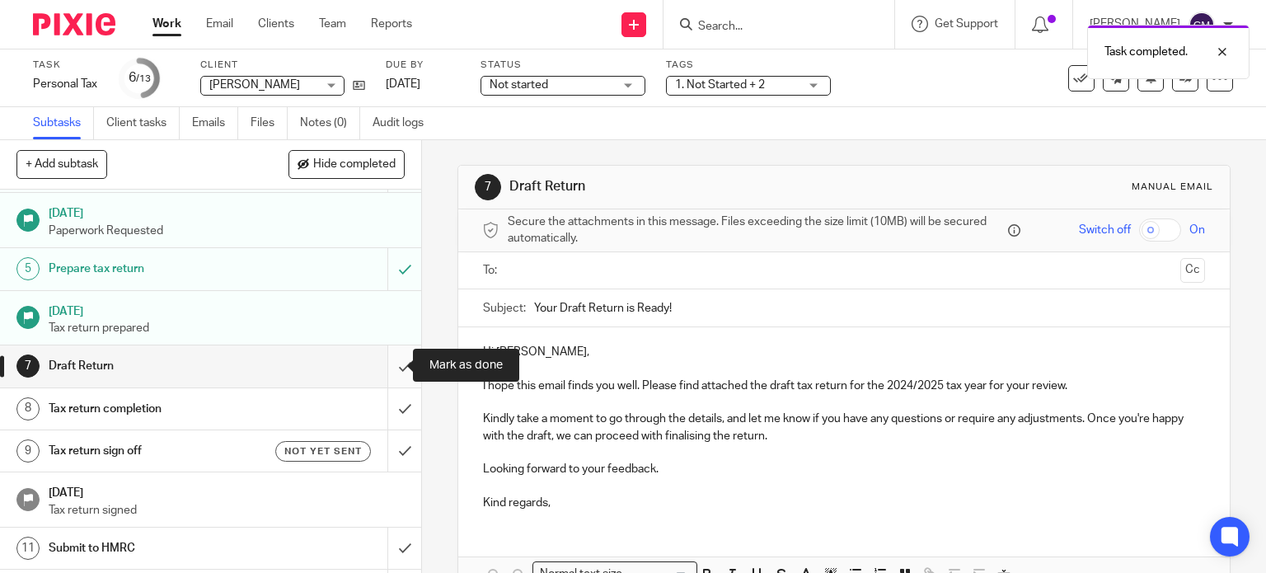
click at [385, 361] on input "submit" at bounding box center [210, 365] width 421 height 41
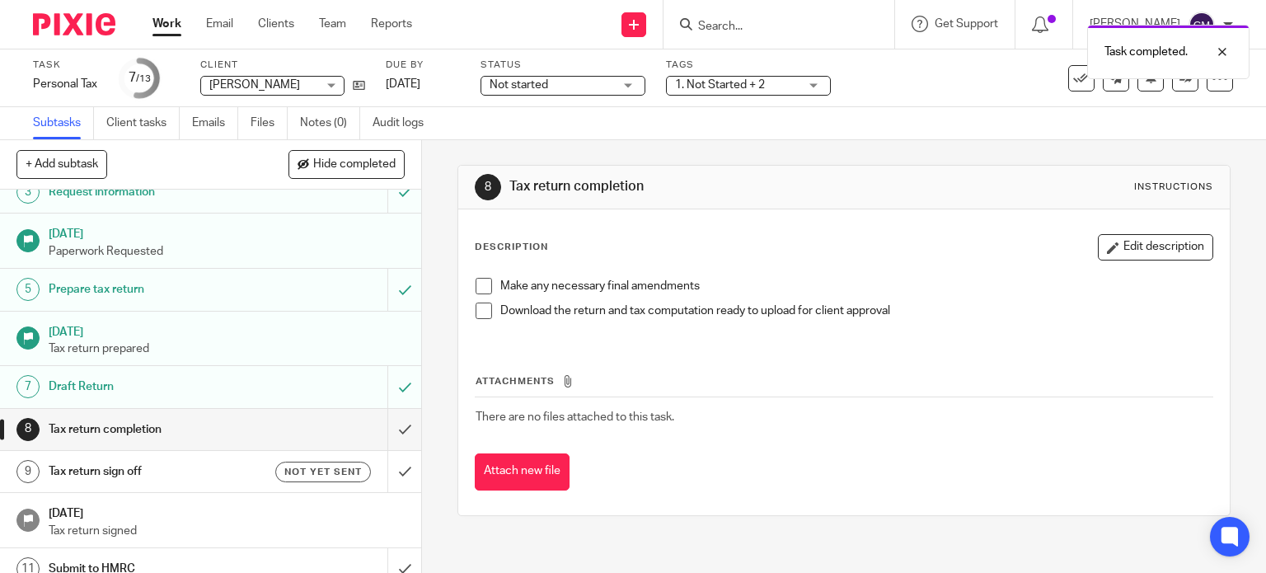
scroll to position [185, 0]
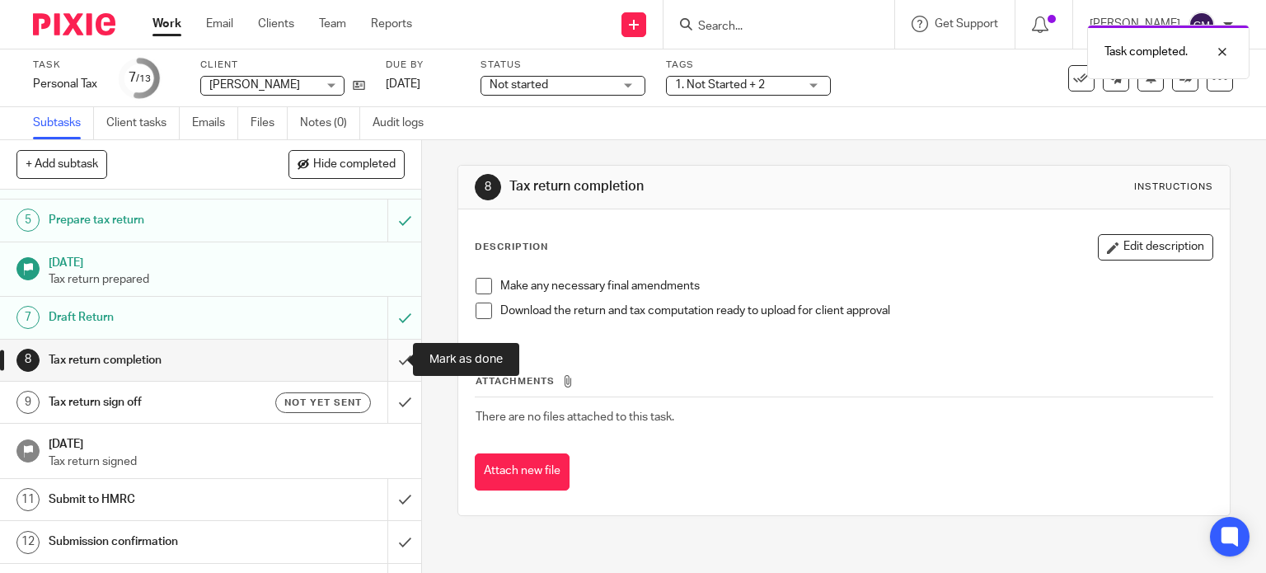
click at [389, 353] on input "submit" at bounding box center [210, 360] width 421 height 41
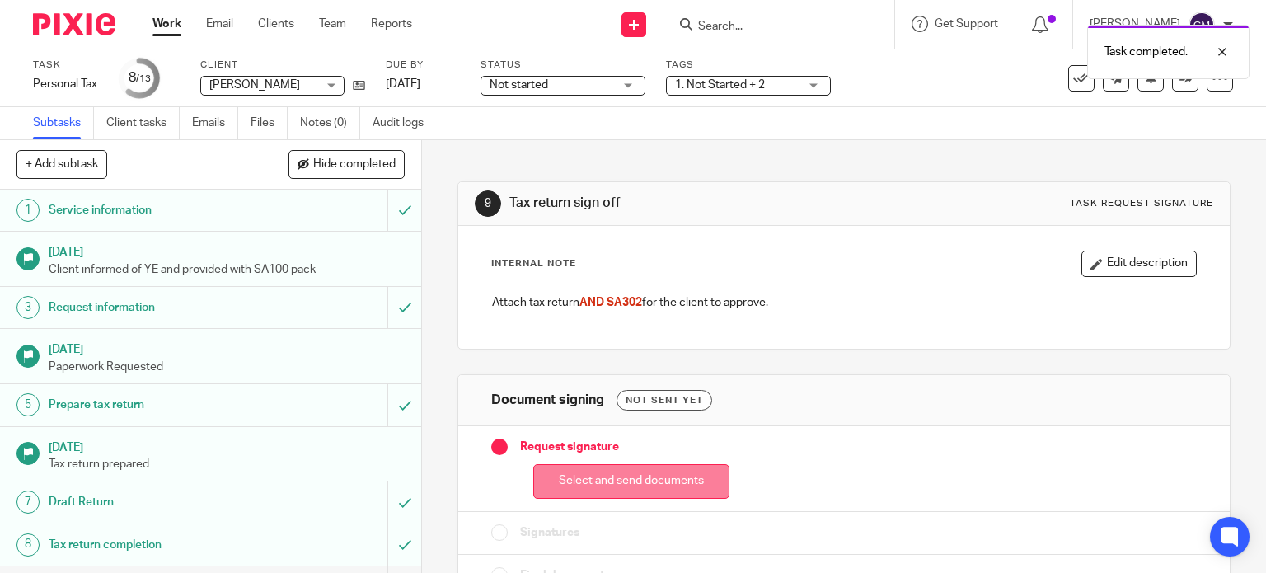
click at [634, 472] on button "Select and send documents" at bounding box center [631, 481] width 196 height 35
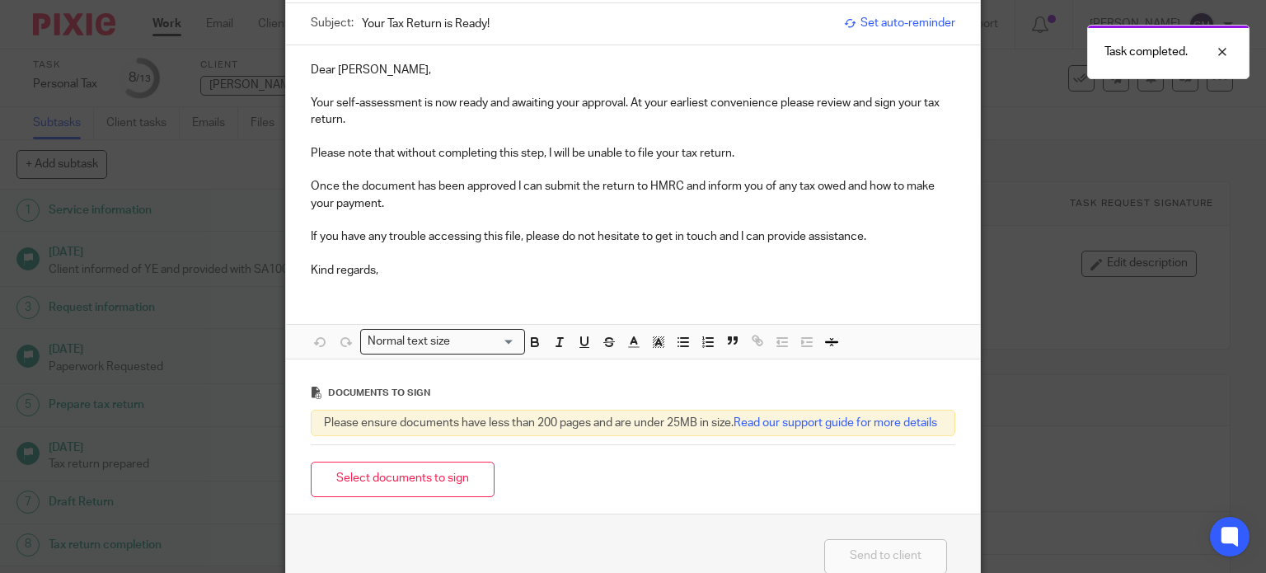
scroll to position [171, 0]
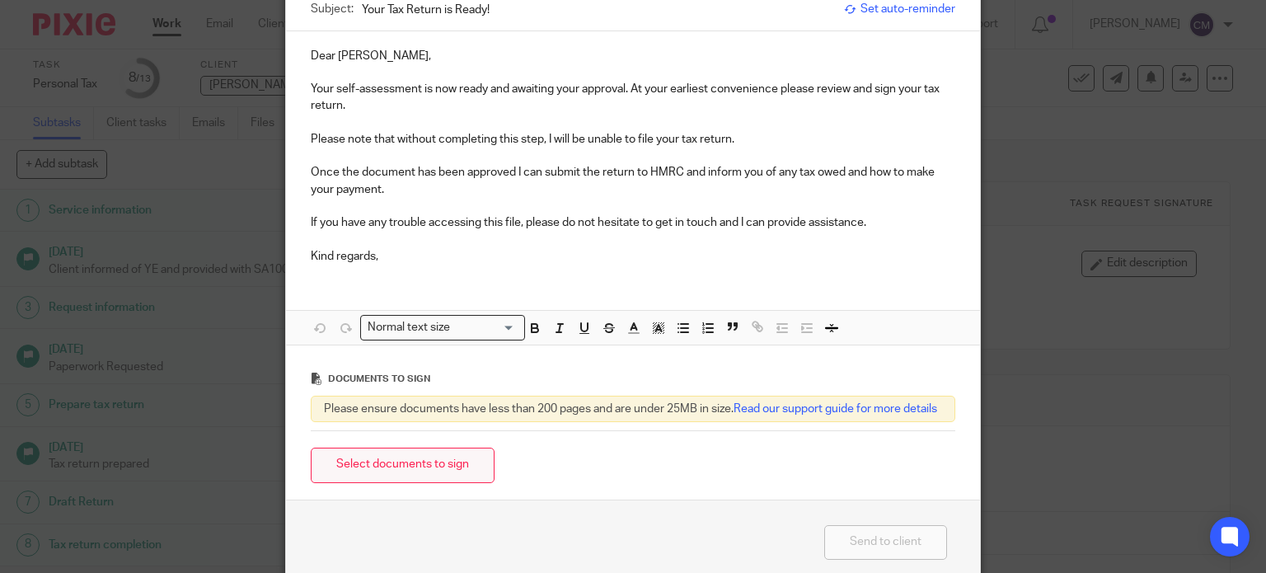
click at [444, 481] on button "Select documents to sign" at bounding box center [403, 465] width 184 height 35
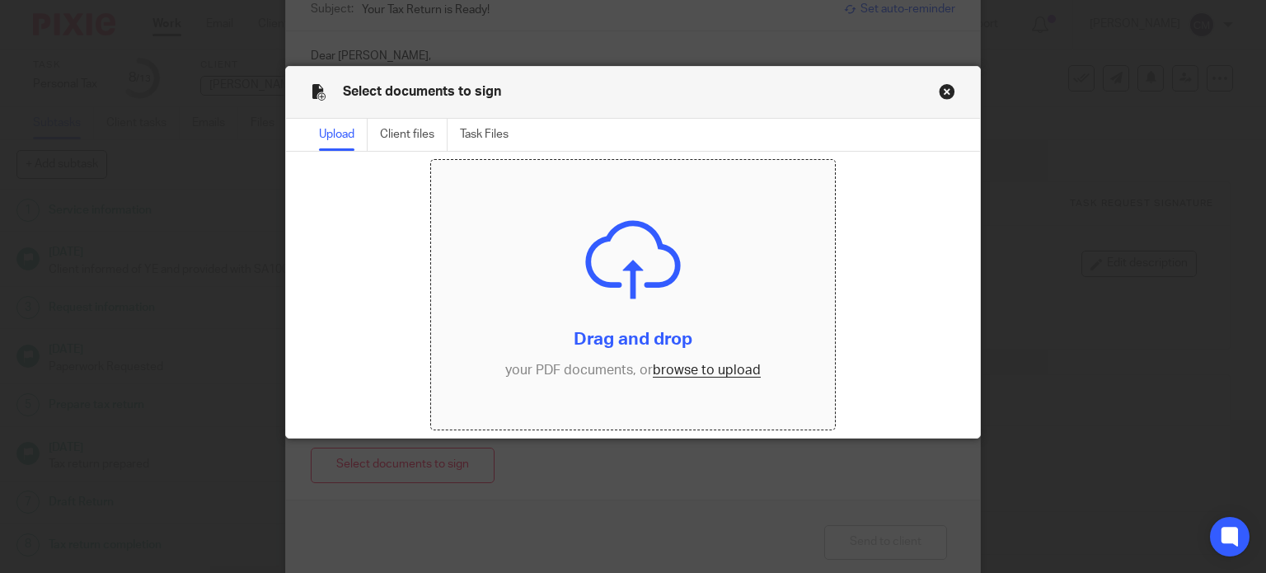
click at [700, 366] on input "file" at bounding box center [633, 295] width 404 height 270
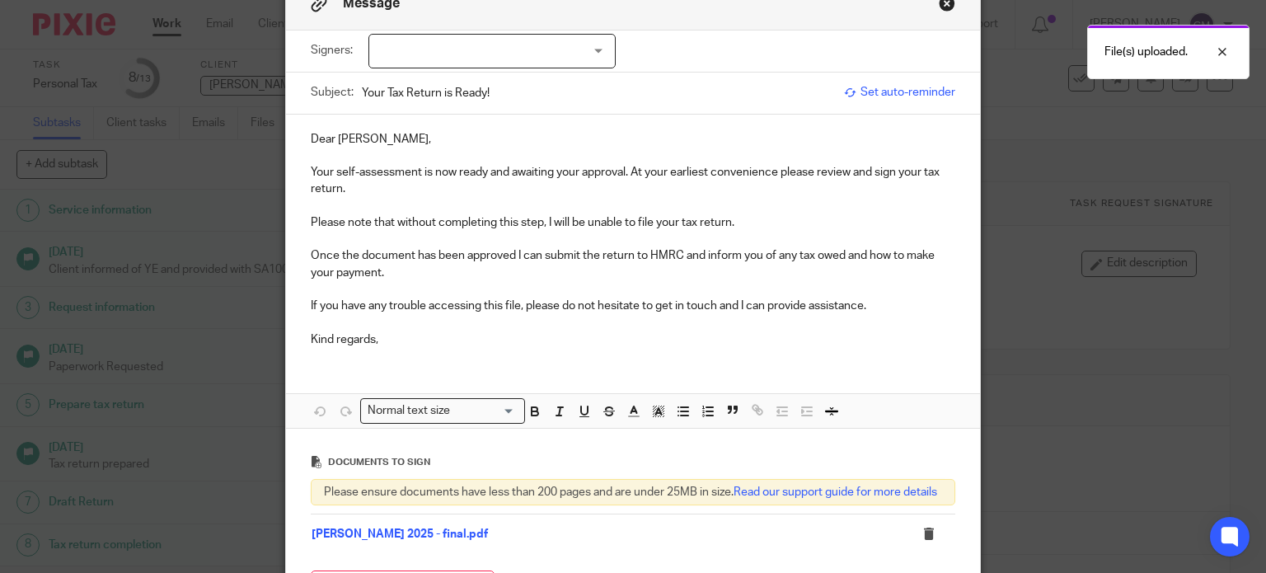
scroll to position [49, 0]
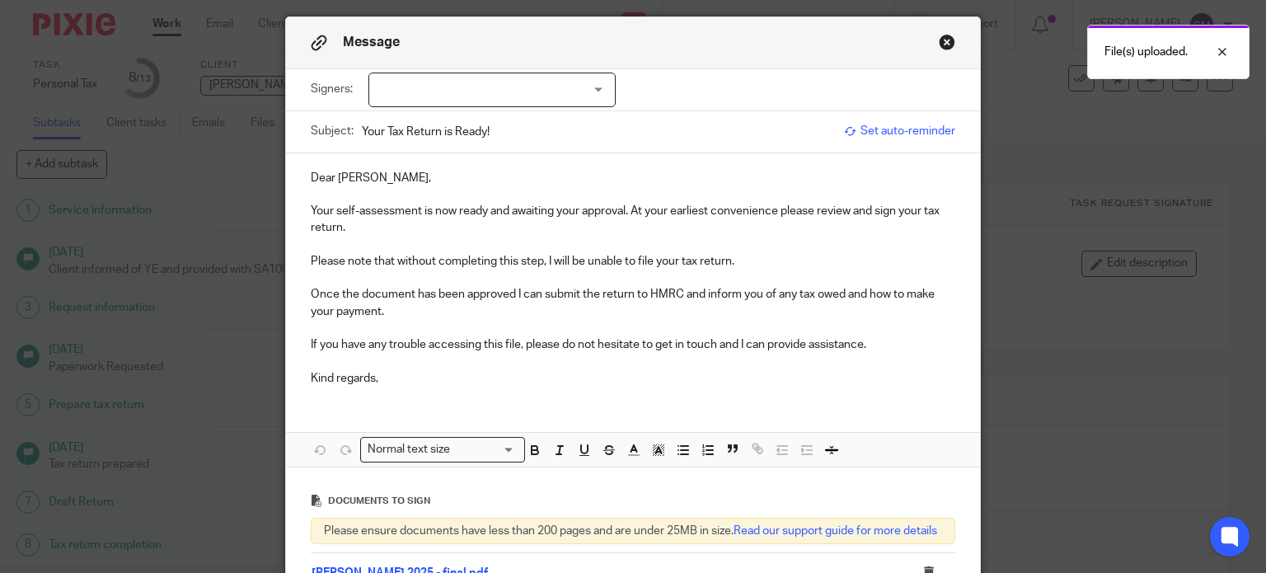
click at [604, 89] on div at bounding box center [492, 90] width 247 height 35
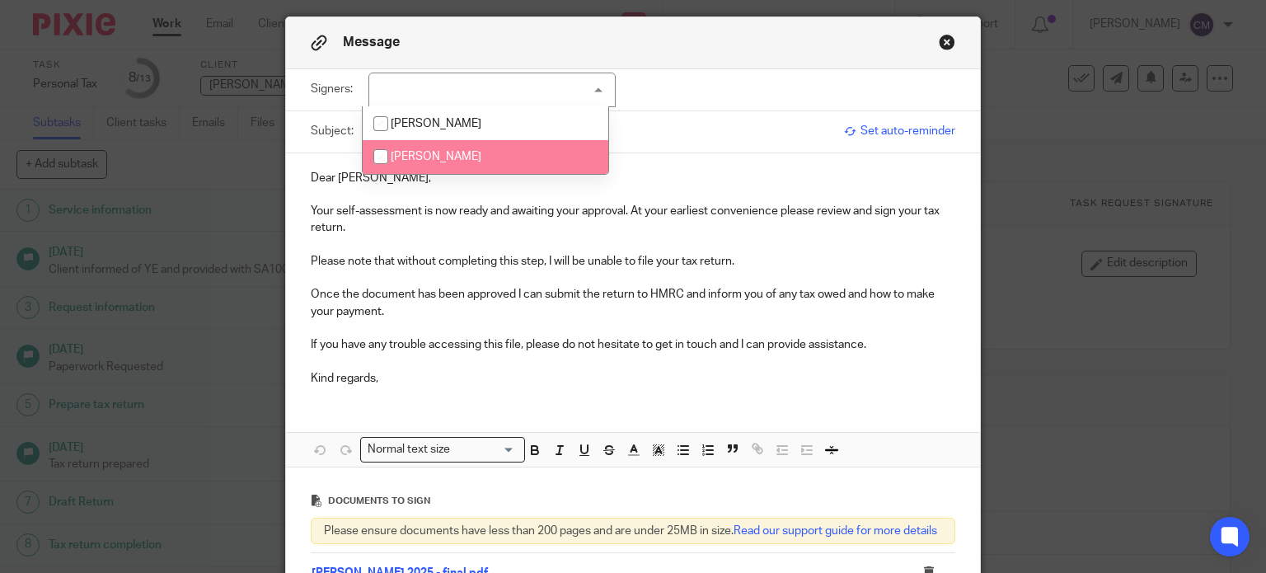
click at [483, 161] on li "[PERSON_NAME]" at bounding box center [486, 157] width 246 height 34
checkbox input "true"
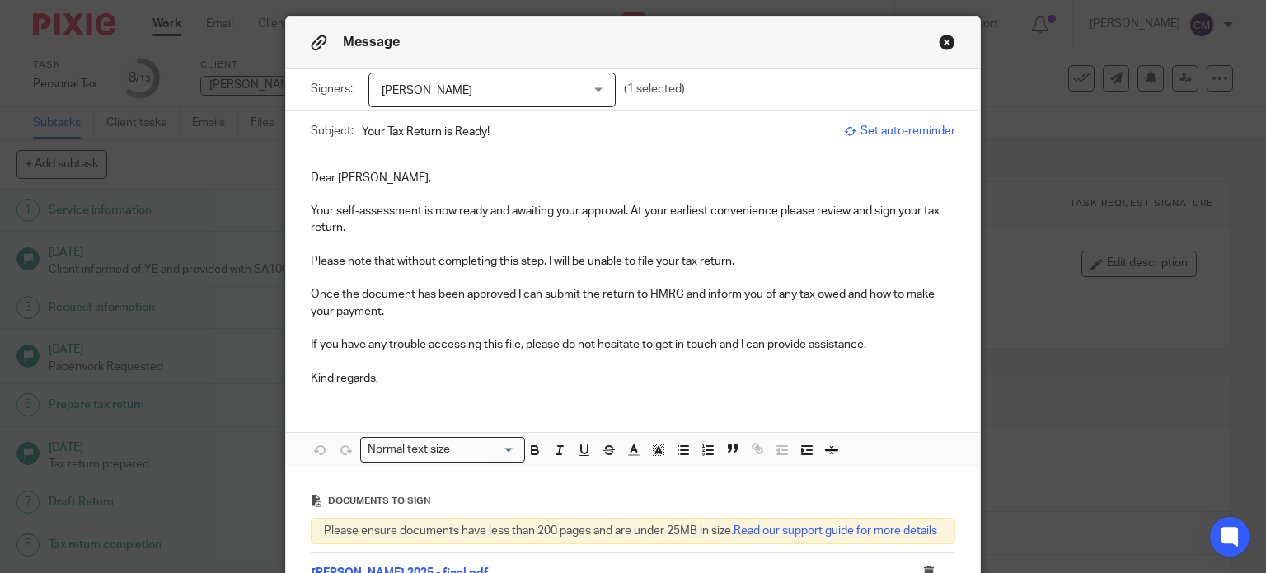
click at [603, 204] on p "Your self-assessment is now ready and awaiting your approval. At your earliest …" at bounding box center [634, 220] width 646 height 34
click at [752, 261] on p "Please note that without completing this step, I will be unable to file your ta…" at bounding box center [634, 261] width 646 height 16
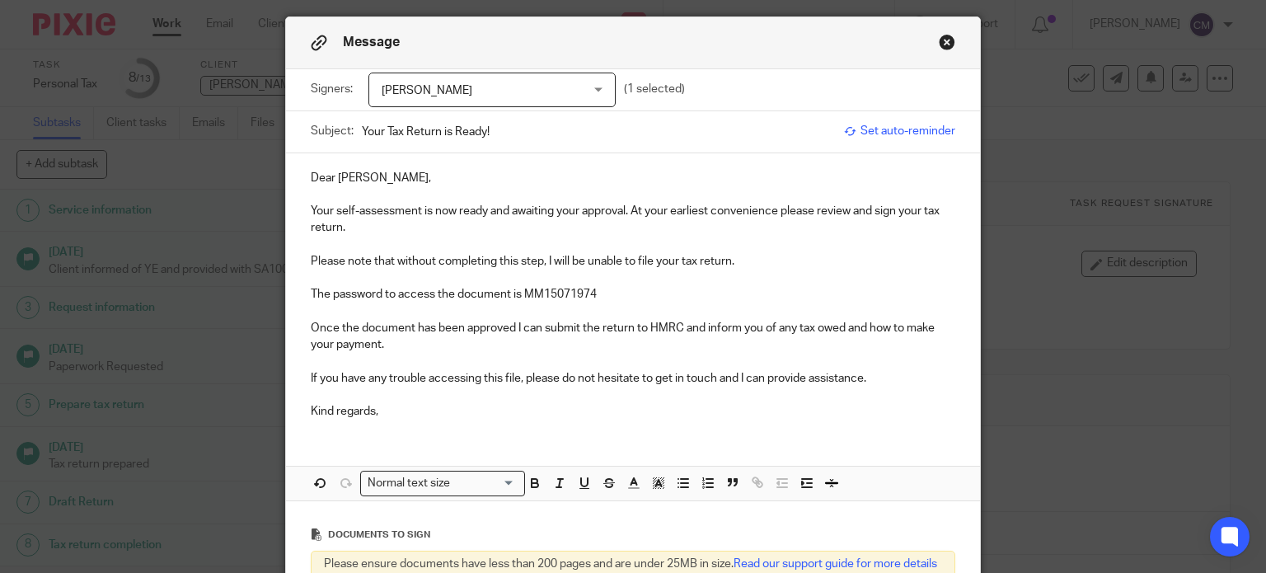
click at [883, 280] on p at bounding box center [634, 278] width 646 height 16
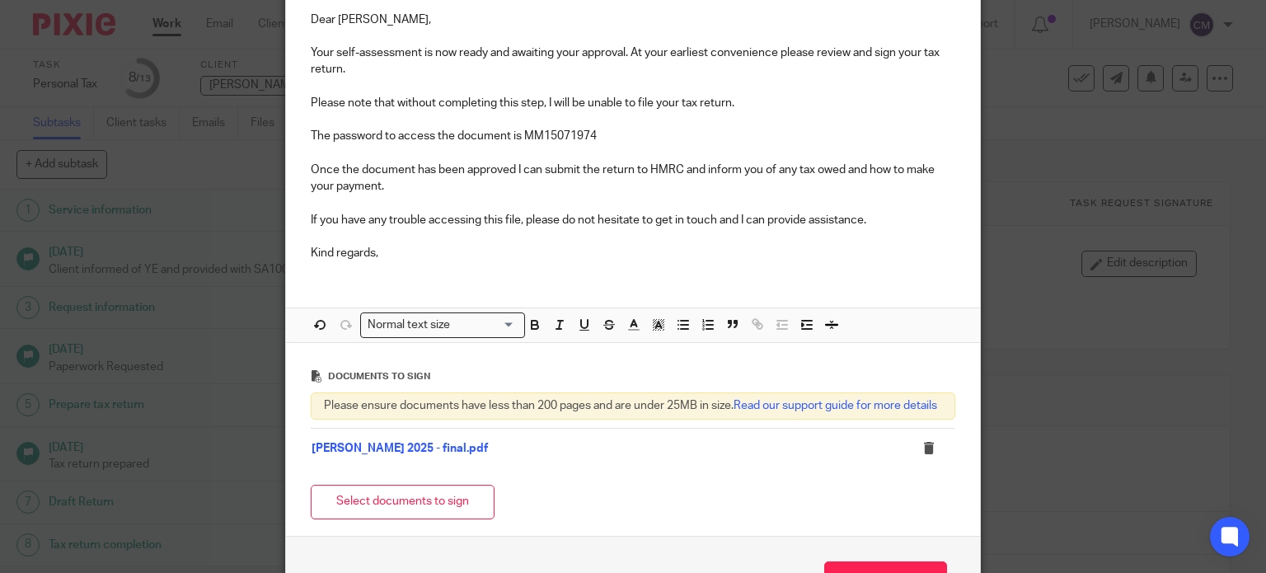
scroll to position [210, 0]
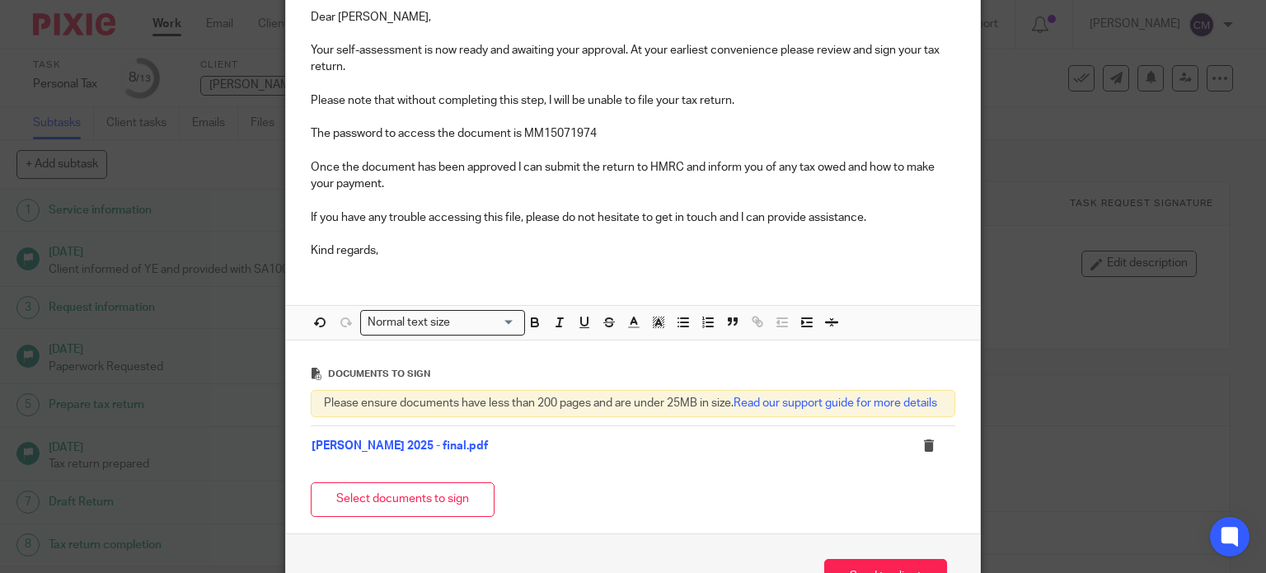
click at [407, 256] on p "Kind regards," at bounding box center [634, 250] width 646 height 16
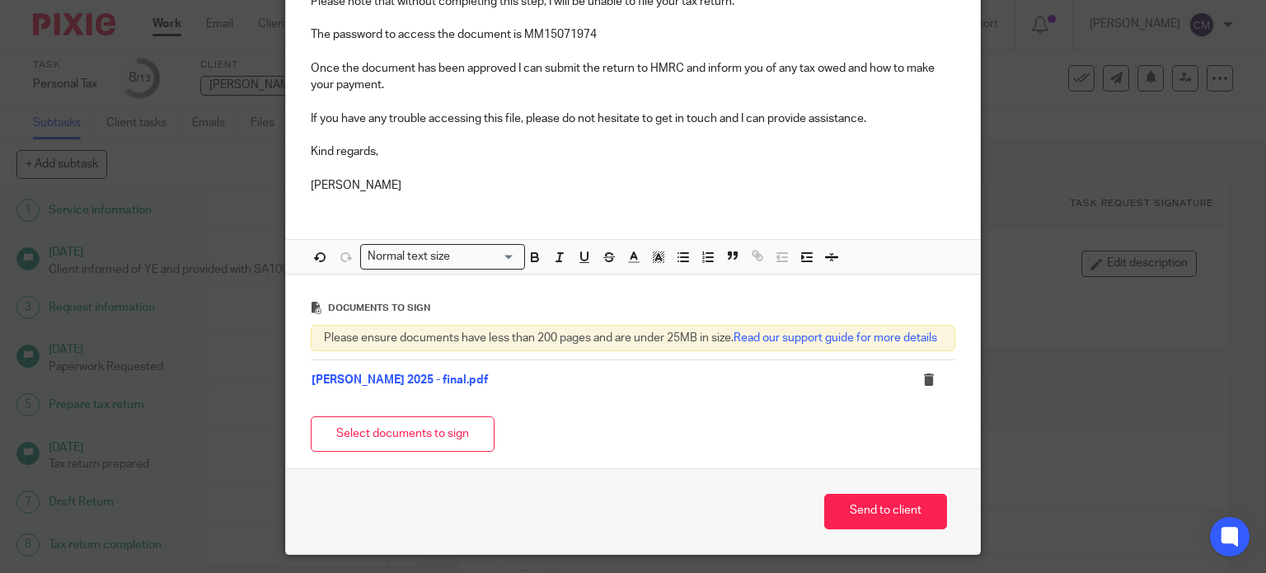
scroll to position [345, 0]
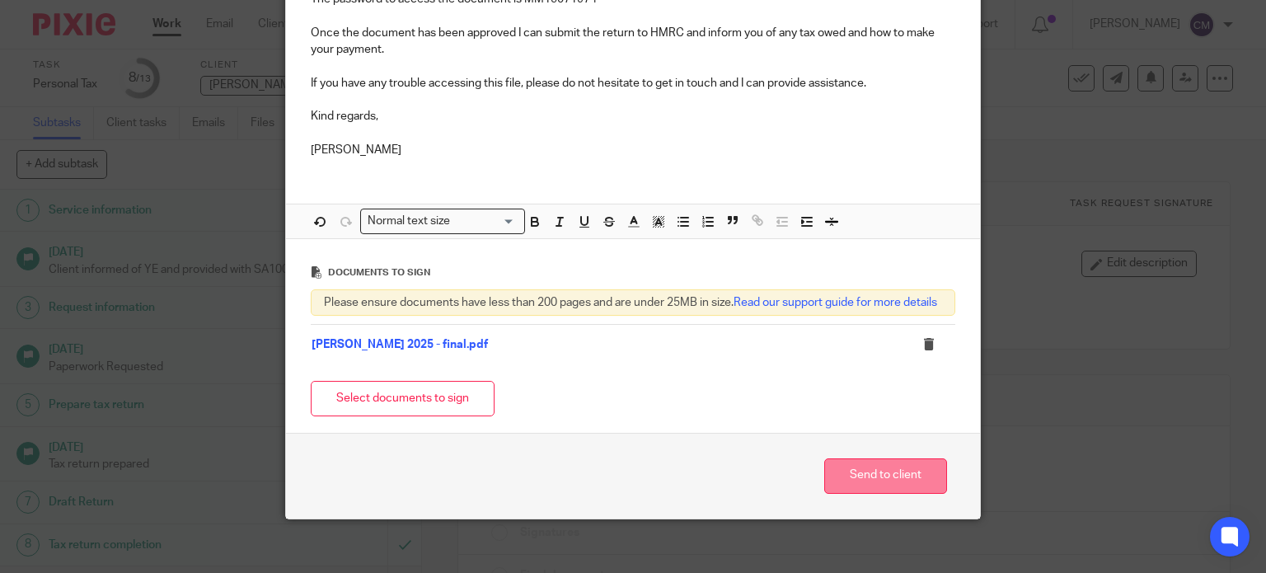
click at [909, 491] on button "Send to client" at bounding box center [886, 475] width 123 height 35
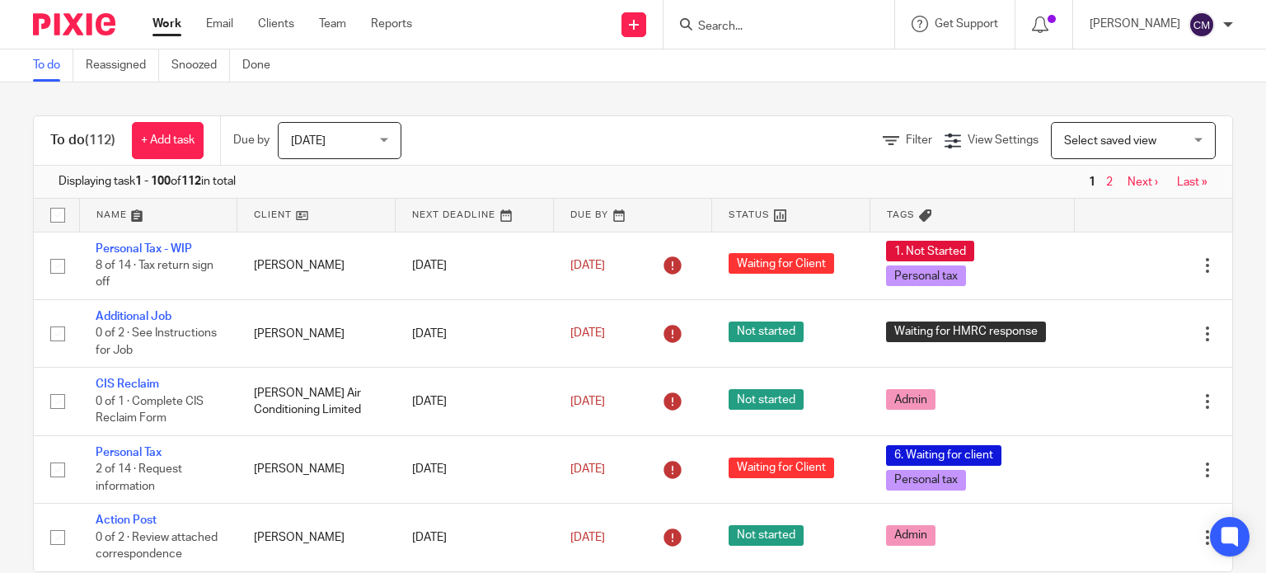
click at [743, 27] on input "Search" at bounding box center [771, 27] width 148 height 15
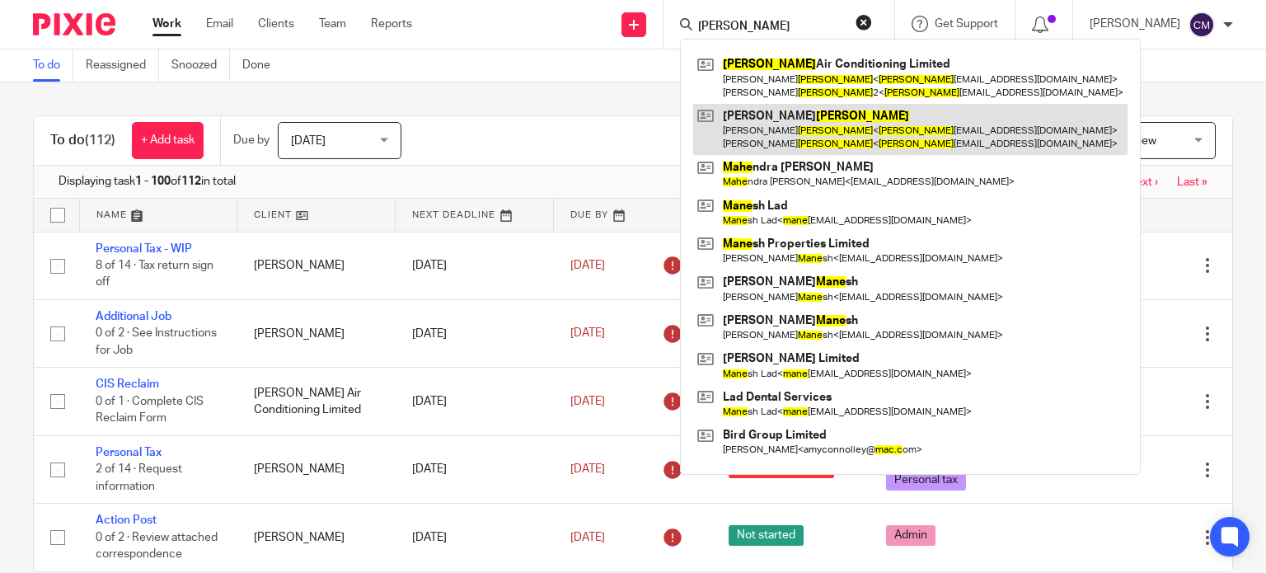
type input "mace"
click at [787, 121] on link at bounding box center [910, 129] width 435 height 51
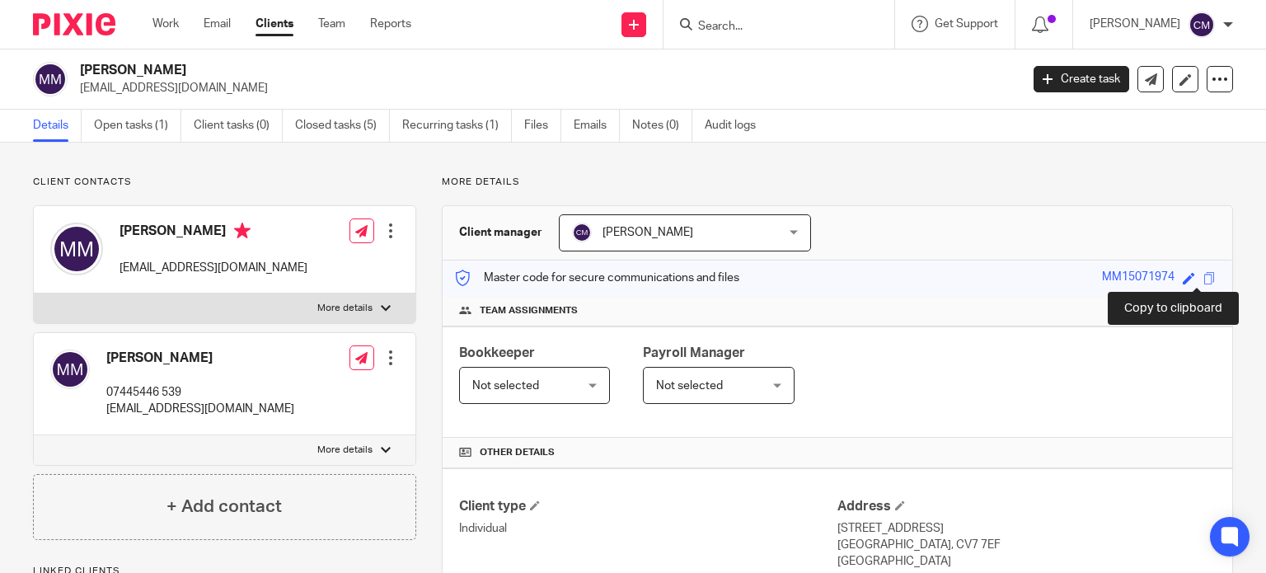
click at [1204, 276] on span at bounding box center [1210, 278] width 12 height 12
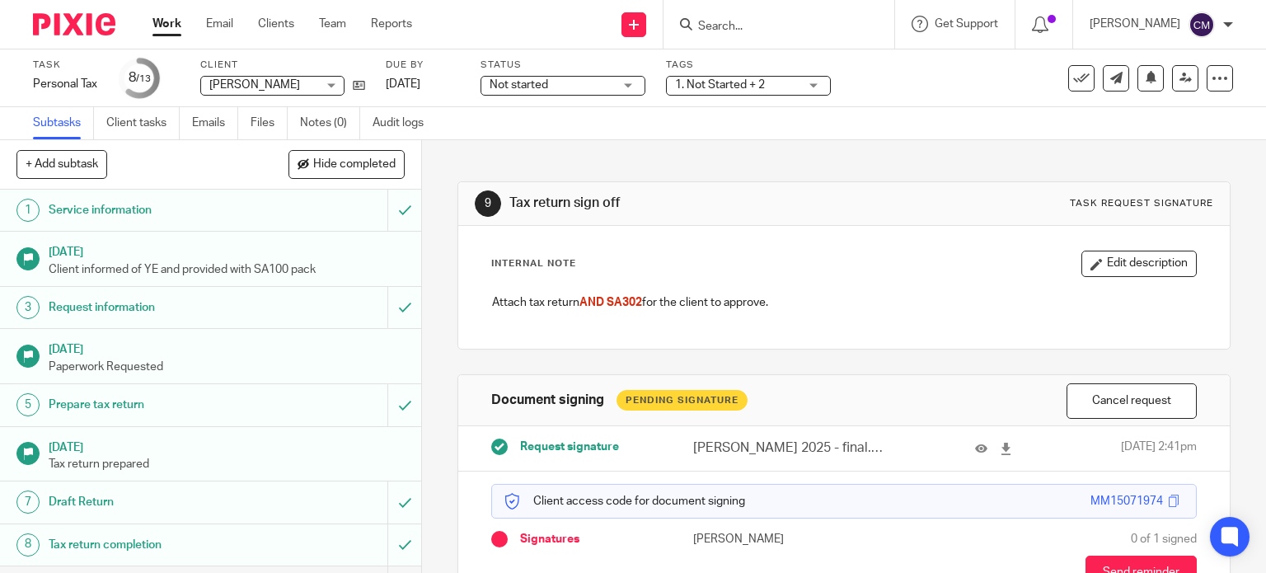
click at [758, 21] on input "Search" at bounding box center [771, 27] width 148 height 15
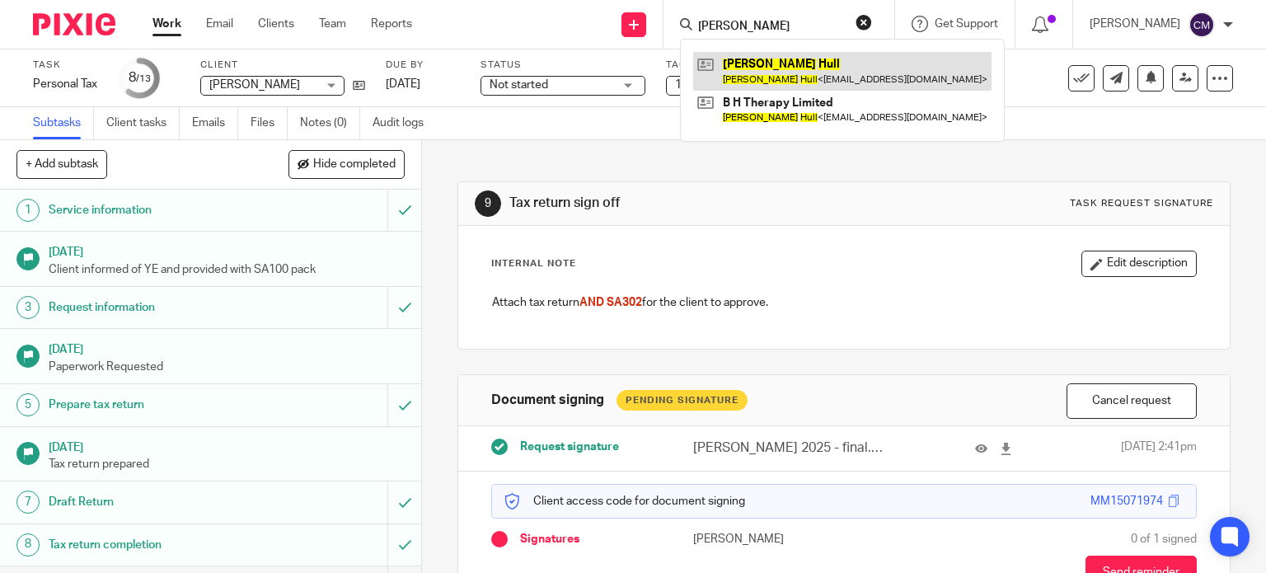
type input "[PERSON_NAME]"
click at [761, 66] on link at bounding box center [842, 71] width 298 height 38
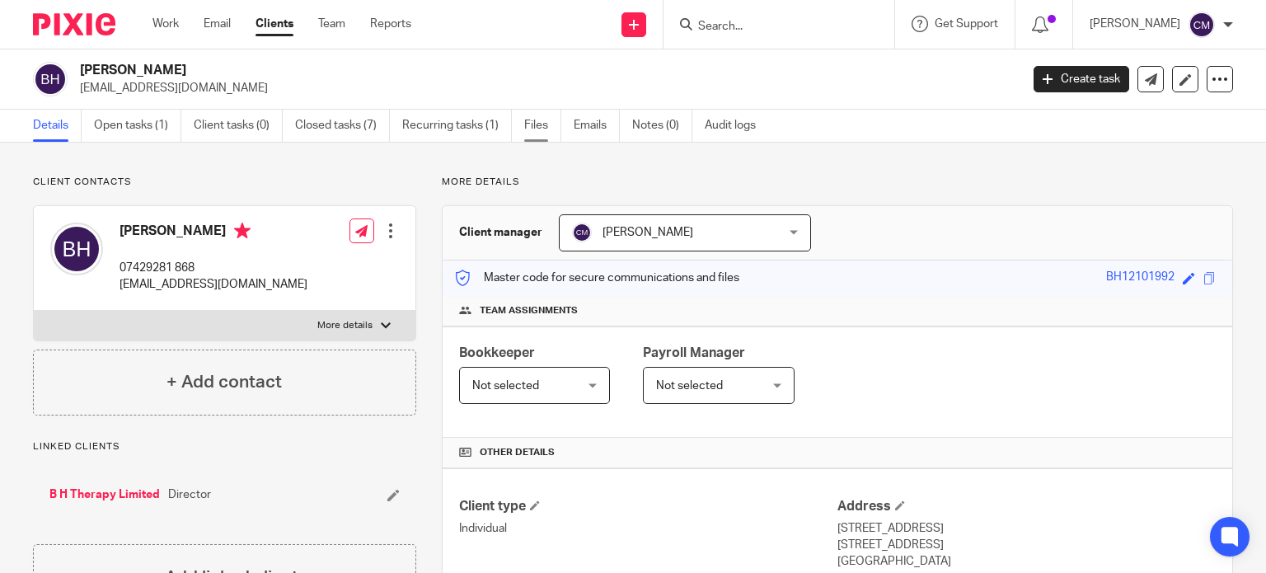
click at [543, 131] on link "Files" at bounding box center [542, 126] width 37 height 32
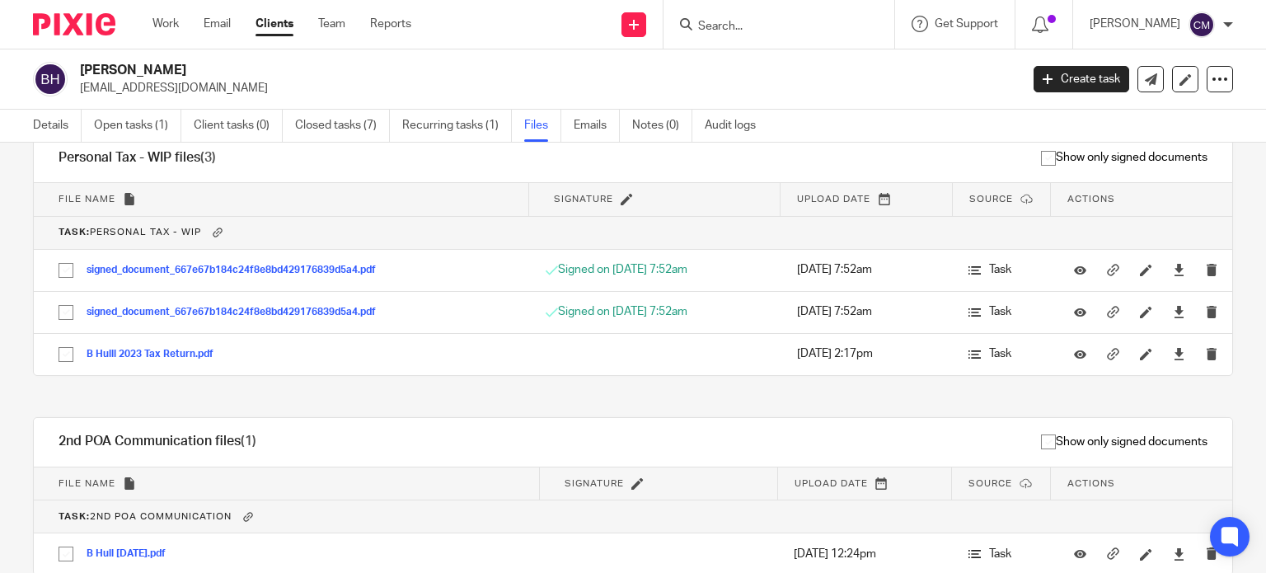
scroll to position [818, 0]
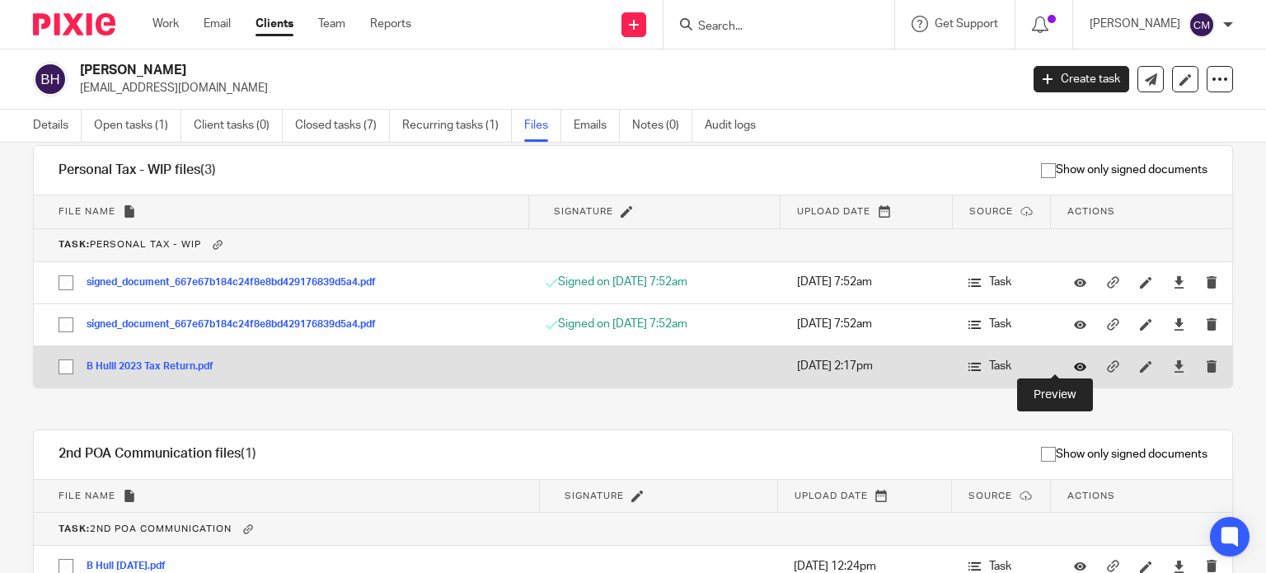
click at [1074, 363] on icon at bounding box center [1080, 366] width 12 height 12
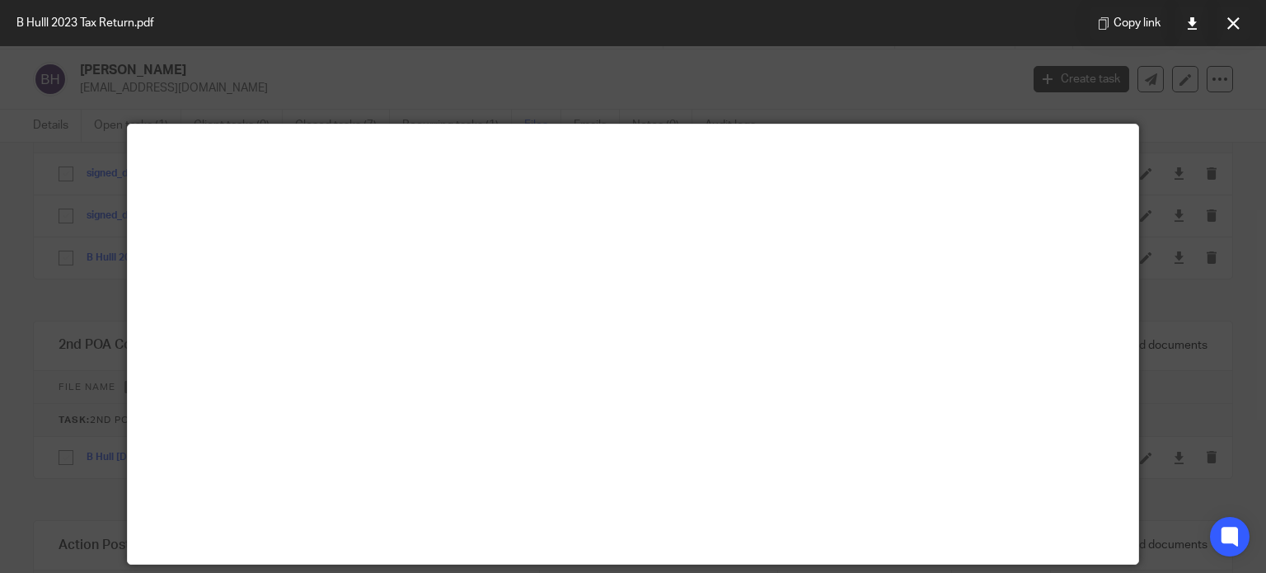
scroll to position [983, 0]
click at [1231, 21] on icon at bounding box center [1234, 23] width 12 height 12
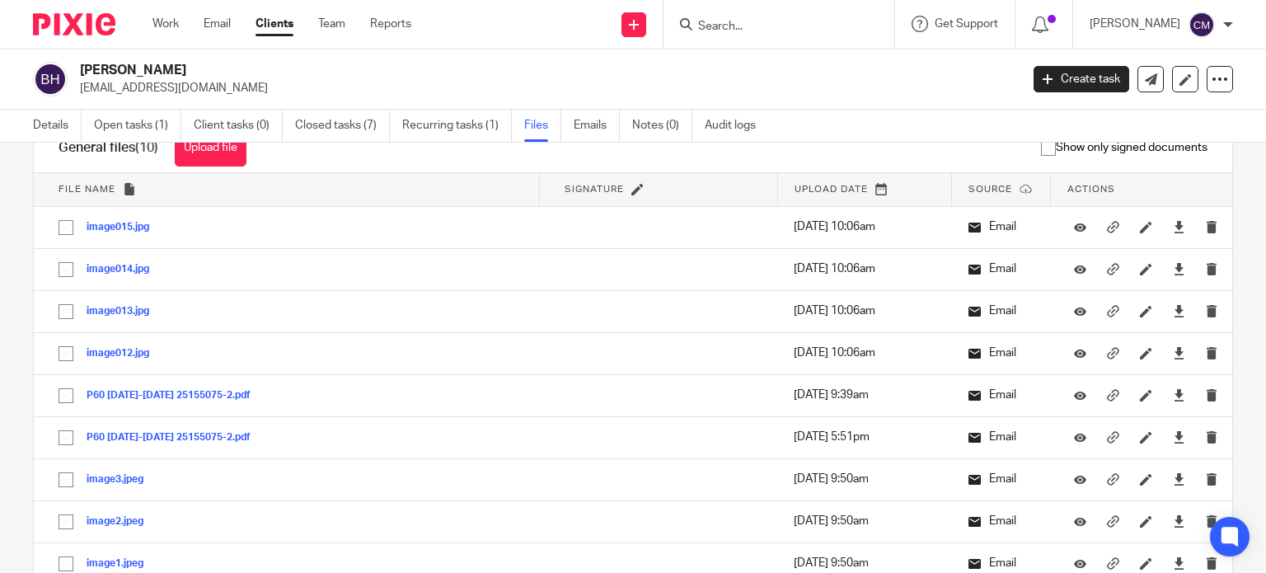
scroll to position [0, 0]
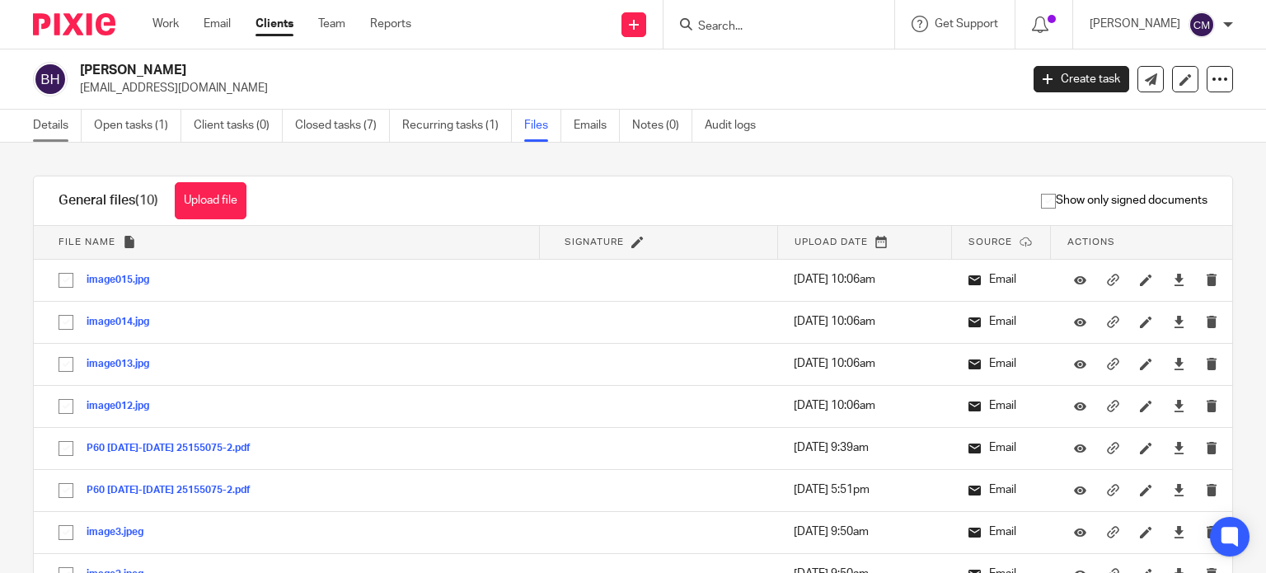
click at [68, 124] on link "Details" at bounding box center [57, 126] width 49 height 32
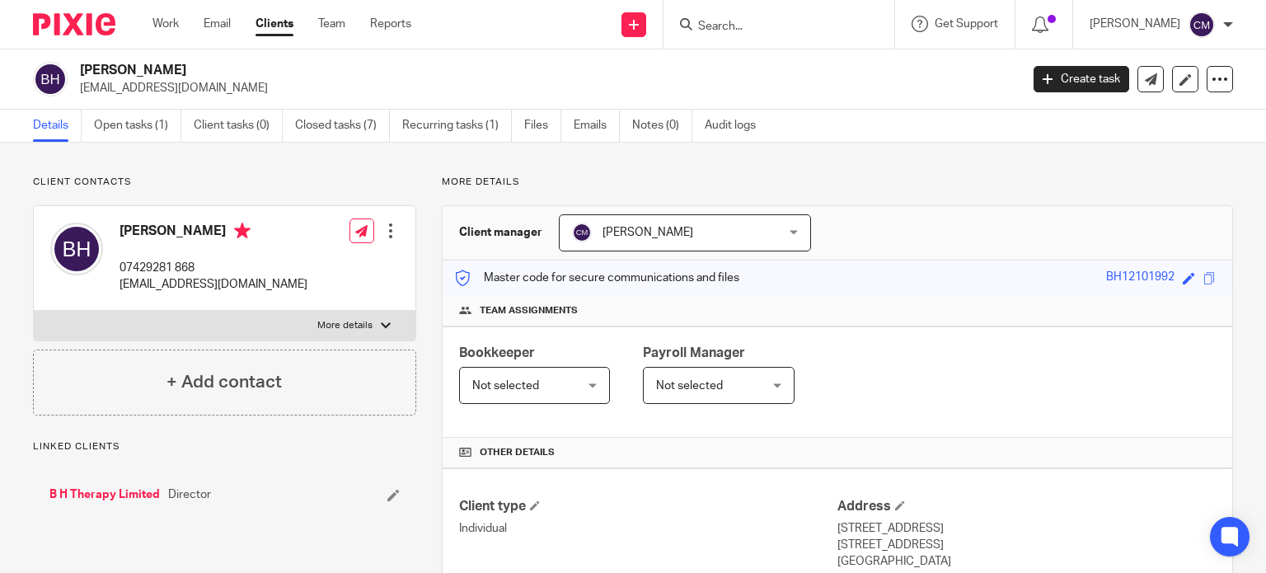
click at [364, 319] on p "More details" at bounding box center [344, 325] width 55 height 13
click at [34, 311] on input "More details" at bounding box center [33, 310] width 1 height 1
checkbox input "true"
